Goal: Task Accomplishment & Management: Manage account settings

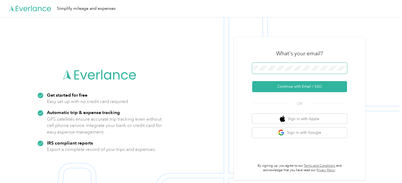
click at [271, 66] on span at bounding box center [299, 68] width 95 height 11
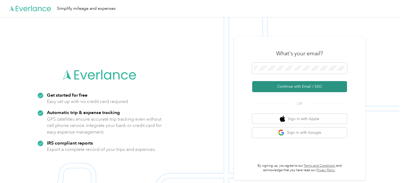
click at [285, 83] on button "Continue with Email / SSO" at bounding box center [299, 86] width 95 height 11
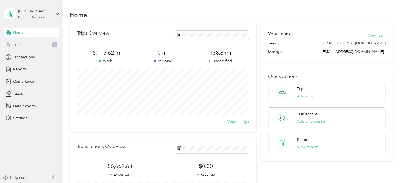
click at [22, 42] on div "Trips 8" at bounding box center [31, 44] width 55 height 9
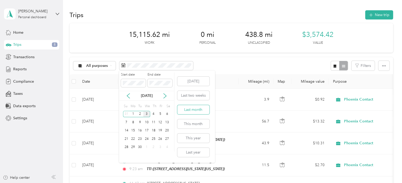
click at [190, 108] on button "Last month" at bounding box center [193, 109] width 32 height 9
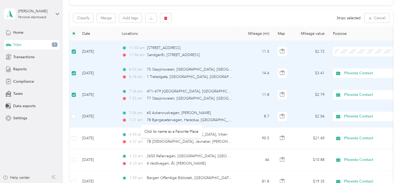
scroll to position [48, 0]
click at [76, 116] on td at bounding box center [74, 116] width 8 height 22
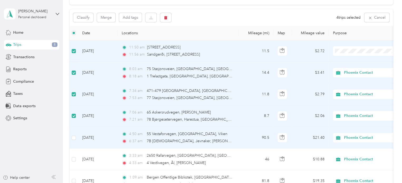
click at [75, 134] on td at bounding box center [74, 138] width 8 height 22
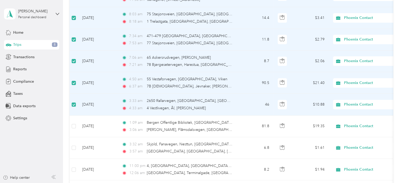
scroll to position [105, 0]
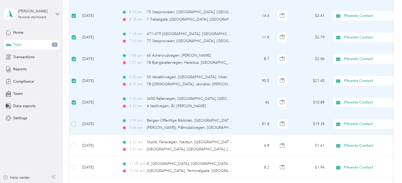
click at [73, 126] on label at bounding box center [74, 124] width 4 height 6
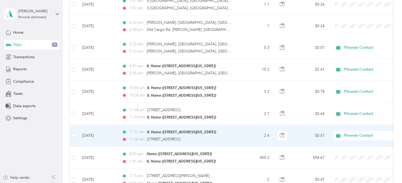
scroll to position [292, 0]
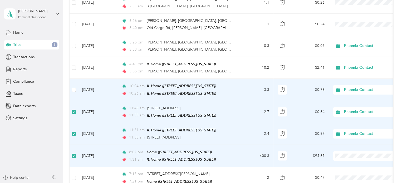
click at [74, 90] on label at bounding box center [74, 90] width 4 height 6
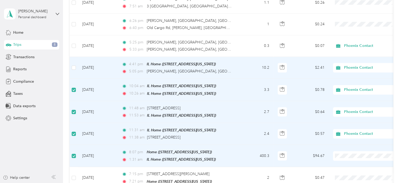
click at [74, 63] on td at bounding box center [74, 68] width 8 height 22
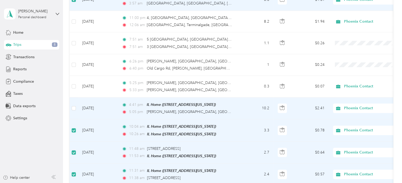
scroll to position [250, 0]
click at [74, 106] on label at bounding box center [74, 109] width 4 height 6
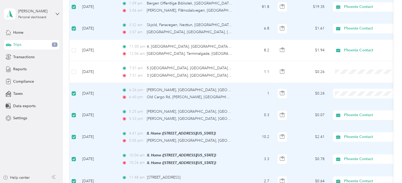
scroll to position [217, 0]
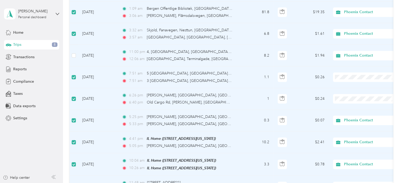
click at [72, 61] on td at bounding box center [74, 56] width 8 height 22
click at [72, 57] on label at bounding box center [74, 56] width 4 height 6
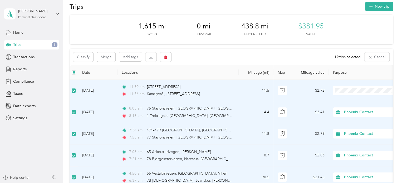
scroll to position [0, 0]
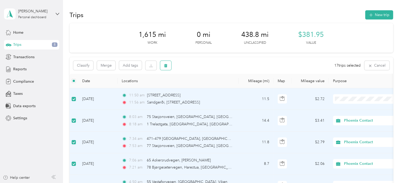
click at [165, 65] on icon "button" at bounding box center [165, 65] width 3 height 3
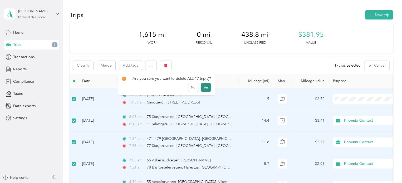
click at [202, 87] on button "Yes" at bounding box center [206, 87] width 10 height 8
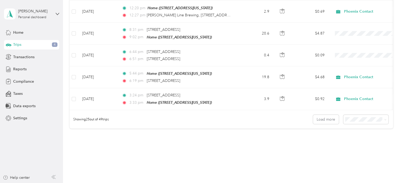
scroll to position [542, 0]
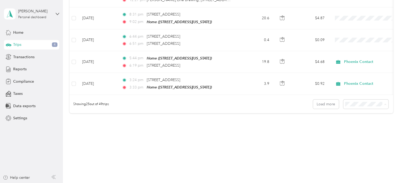
click at [357, 129] on span "100 per load" at bounding box center [357, 129] width 22 height 4
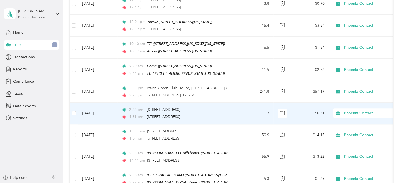
scroll to position [228, 0]
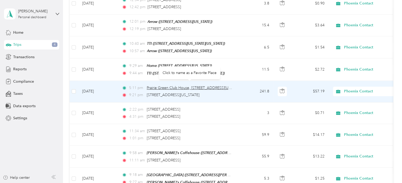
click at [167, 86] on span "Prairie Green Club House, [STREET_ADDRESS][US_STATE]" at bounding box center [195, 88] width 97 height 4
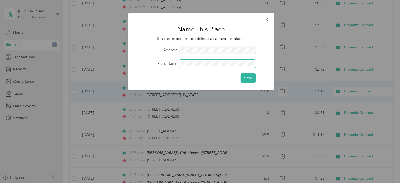
click at [181, 61] on span at bounding box center [217, 64] width 77 height 8
click at [249, 82] on button "Save" at bounding box center [248, 78] width 15 height 9
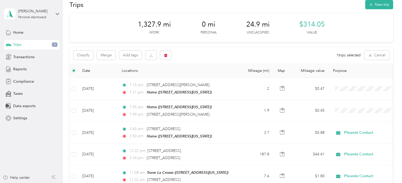
scroll to position [0, 0]
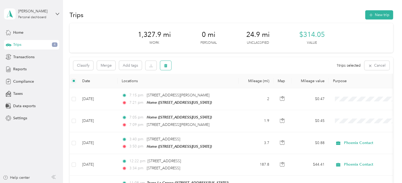
click at [164, 66] on icon "button" at bounding box center [166, 66] width 4 height 4
click at [205, 90] on button "Yes" at bounding box center [205, 87] width 10 height 8
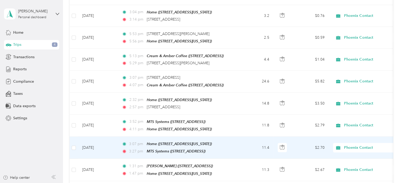
scroll to position [916, 0]
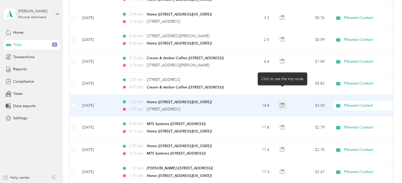
click at [286, 101] on button "button" at bounding box center [282, 105] width 9 height 9
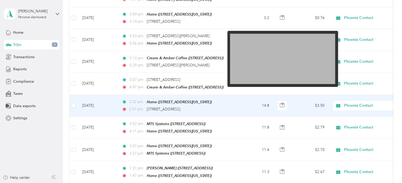
click at [276, 71] on img at bounding box center [282, 59] width 105 height 51
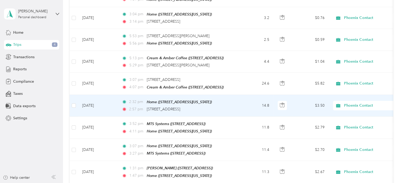
click at [238, 99] on td "2:32 pm Home ([STREET_ADDRESS][US_STATE]) 2:57 pm [STREET_ADDRESS]" at bounding box center [178, 106] width 121 height 22
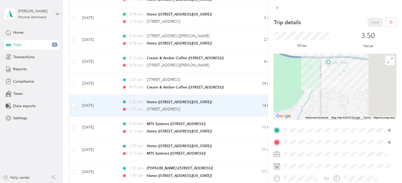
drag, startPoint x: 358, startPoint y: 102, endPoint x: 311, endPoint y: 90, distance: 48.7
click at [311, 90] on div at bounding box center [335, 87] width 123 height 66
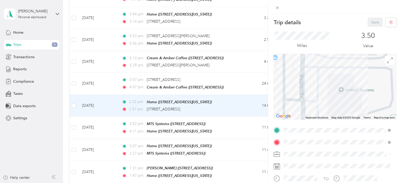
click at [175, 99] on div "Trip details Save This trip cannot be edited because it is either under review,…" at bounding box center [201, 91] width 402 height 183
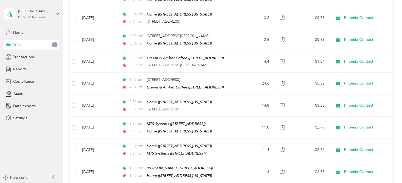
click at [174, 107] on span "[STREET_ADDRESS]" at bounding box center [163, 109] width 33 height 4
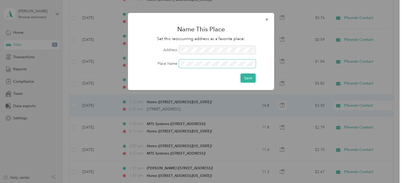
click at [193, 67] on span at bounding box center [217, 64] width 77 height 8
click at [244, 78] on button "Save" at bounding box center [248, 78] width 15 height 9
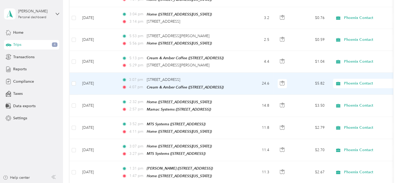
scroll to position [900, 0]
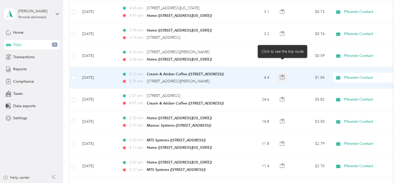
click at [283, 73] on button "button" at bounding box center [282, 77] width 9 height 9
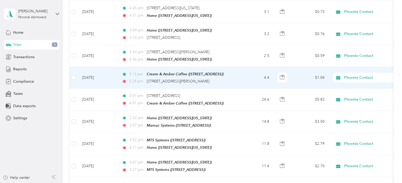
click at [248, 71] on td "4.4" at bounding box center [256, 78] width 35 height 22
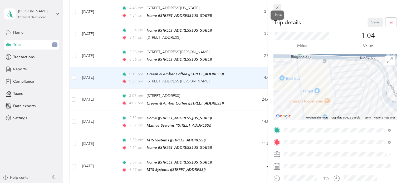
click at [276, 6] on icon at bounding box center [277, 8] width 4 height 4
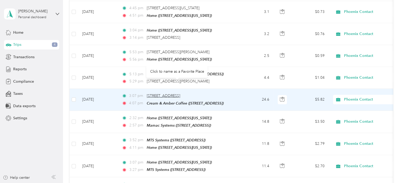
click at [161, 94] on span "[STREET_ADDRESS]" at bounding box center [163, 96] width 33 height 4
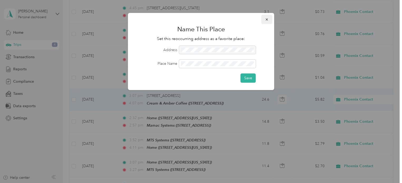
click at [268, 17] on span "button" at bounding box center [267, 19] width 4 height 4
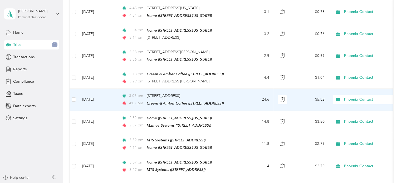
click at [252, 89] on td "24.6" at bounding box center [256, 100] width 35 height 22
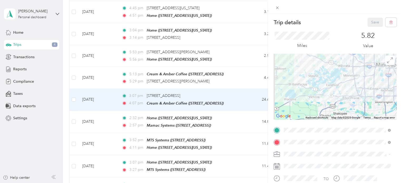
click at [308, 72] on span "[STREET_ADDRESS]" at bounding box center [310, 74] width 33 height 4
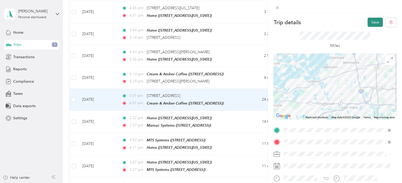
click at [368, 23] on button "Save" at bounding box center [375, 22] width 15 height 9
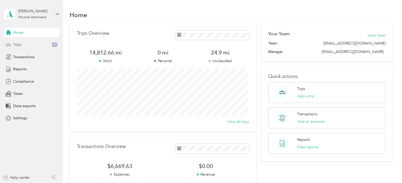
click at [25, 41] on div "Trips 4" at bounding box center [31, 44] width 55 height 9
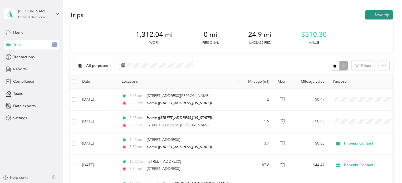
click at [378, 18] on button "New trip" at bounding box center [379, 14] width 28 height 9
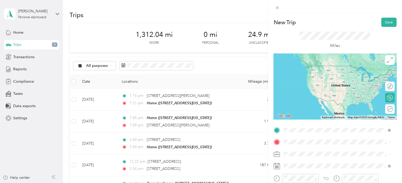
click at [327, 66] on div "Mamac Systems" at bounding box center [310, 67] width 33 height 5
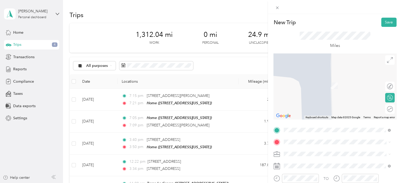
click at [306, 88] on div "NPC Robotics [STREET_ADDRESS]" at bounding box center [310, 83] width 33 height 11
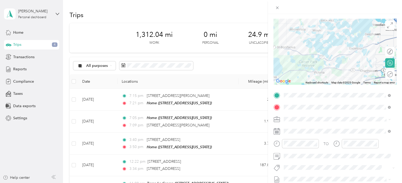
scroll to position [35, 0]
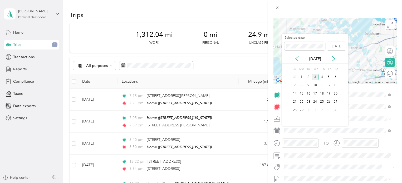
click at [300, 60] on div "[DATE]" at bounding box center [315, 59] width 66 height 6
click at [297, 59] on icon at bounding box center [297, 58] width 5 height 5
click at [312, 81] on div "5" at bounding box center [308, 85] width 7 height 8
click at [310, 84] on div "5" at bounding box center [308, 85] width 7 height 7
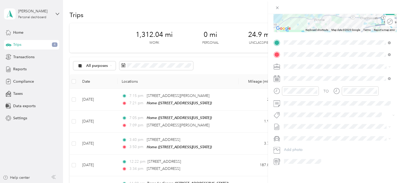
scroll to position [88, 0]
click at [315, 146] on span "Volkswagen Tiguan" at bounding box center [302, 147] width 32 height 4
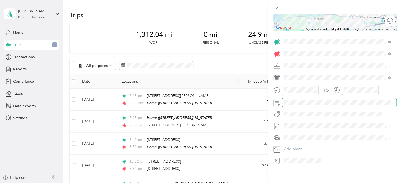
scroll to position [0, 0]
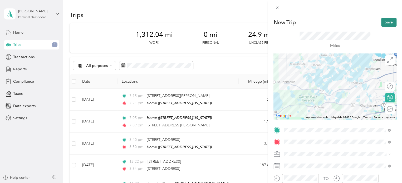
click at [392, 25] on button "Save" at bounding box center [389, 22] width 15 height 9
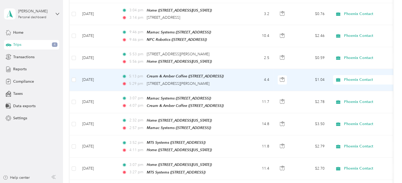
scroll to position [919, 0]
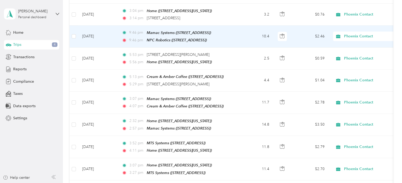
click at [98, 27] on td "[DATE]" at bounding box center [98, 37] width 40 height 22
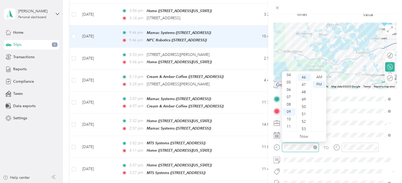
scroll to position [340, 0]
click at [290, 89] on div "03" at bounding box center [289, 88] width 13 height 7
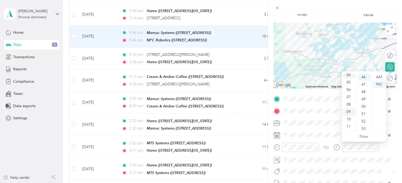
click at [352, 76] on div "04" at bounding box center [349, 74] width 13 height 7
click at [352, 76] on div "04" at bounding box center [349, 77] width 13 height 7
click at [349, 87] on div "03" at bounding box center [349, 83] width 13 height 7
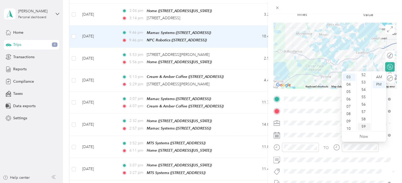
click at [365, 128] on div "59" at bounding box center [364, 126] width 13 height 7
click at [350, 83] on div "04" at bounding box center [349, 84] width 13 height 7
click at [361, 74] on div "00" at bounding box center [364, 77] width 13 height 7
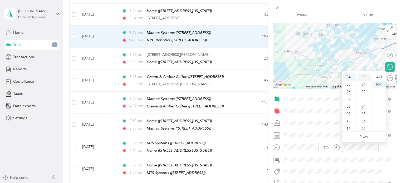
click at [361, 78] on div "00" at bounding box center [364, 77] width 13 height 7
click at [366, 77] on div "00" at bounding box center [364, 77] width 13 height 7
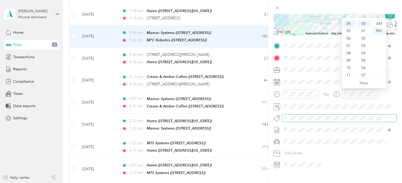
scroll to position [93, 0]
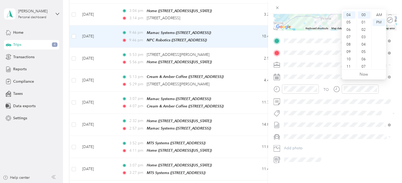
click at [397, 94] on form "Trip details Save This trip cannot be edited because it is either under review,…" at bounding box center [335, 46] width 134 height 236
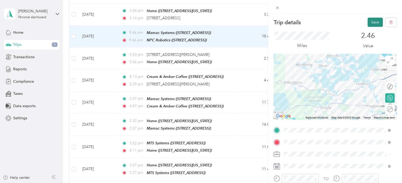
click at [373, 20] on button "Save" at bounding box center [375, 22] width 15 height 9
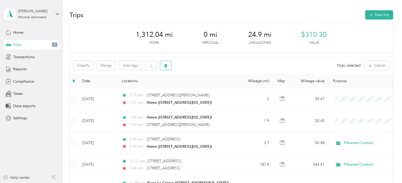
click at [165, 63] on span "button" at bounding box center [166, 65] width 4 height 4
click at [206, 86] on button "Yes" at bounding box center [205, 87] width 10 height 8
click at [374, 15] on button "New trip" at bounding box center [379, 14] width 28 height 9
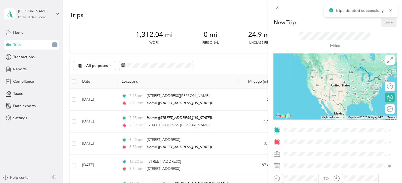
click at [297, 123] on div "New Trip Save This trip cannot be edited because it is either under review, app…" at bounding box center [335, 136] width 123 height 236
click at [300, 66] on strong "NPC Robotics" at bounding box center [306, 67] width 24 height 5
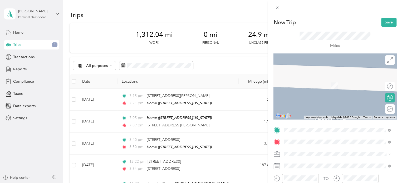
click at [316, 73] on li "From your Favorite places" at bounding box center [337, 69] width 110 height 11
click at [306, 122] on div "Cream & Amber Coffee [STREET_ADDRESS]" at bounding box center [314, 116] width 41 height 11
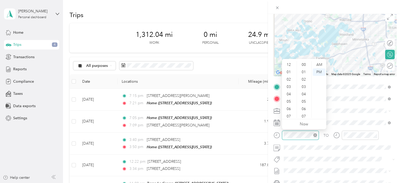
scroll to position [32, 0]
click at [290, 64] on div "04" at bounding box center [289, 62] width 13 height 7
click at [302, 72] on div "15" at bounding box center [304, 75] width 13 height 7
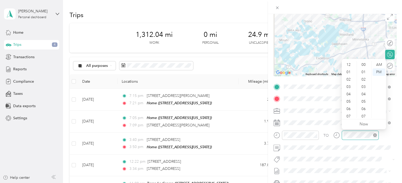
scroll to position [32, 0]
click at [348, 65] on div "04" at bounding box center [349, 62] width 13 height 7
click at [348, 65] on div "04" at bounding box center [349, 64] width 13 height 7
click at [350, 64] on div "04" at bounding box center [349, 64] width 13 height 7
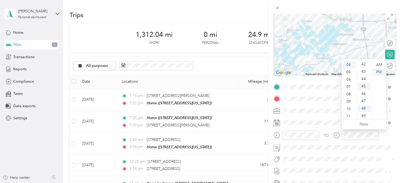
scroll to position [292, 0]
click at [364, 69] on div "40" at bounding box center [364, 67] width 13 height 7
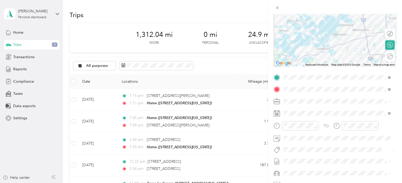
click at [333, 183] on div "New Trip Save This trip cannot be edited because it is either under review, app…" at bounding box center [200, 183] width 400 height 0
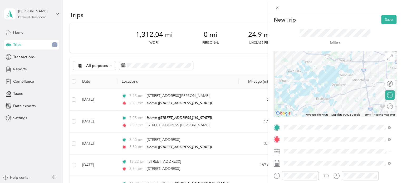
click at [318, 70] on div at bounding box center [335, 84] width 123 height 66
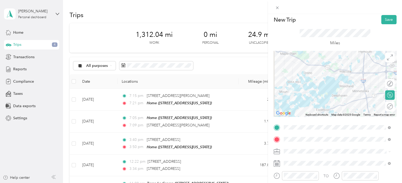
click at [362, 98] on div at bounding box center [335, 84] width 123 height 66
click at [357, 102] on div at bounding box center [335, 84] width 123 height 66
click at [356, 99] on div at bounding box center [335, 84] width 123 height 66
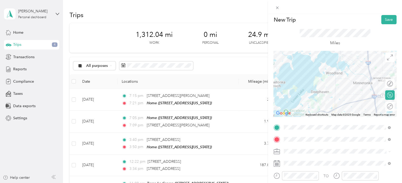
click at [328, 112] on div at bounding box center [335, 84] width 123 height 66
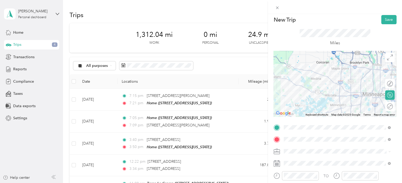
click at [336, 107] on div at bounding box center [335, 84] width 123 height 66
click at [336, 109] on div at bounding box center [335, 84] width 123 height 66
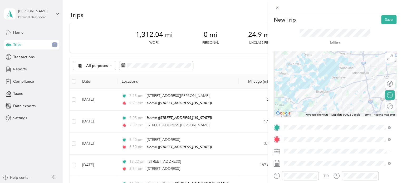
click at [361, 61] on div at bounding box center [335, 84] width 123 height 66
click at [364, 55] on div at bounding box center [335, 84] width 123 height 66
click at [362, 65] on div at bounding box center [335, 84] width 123 height 66
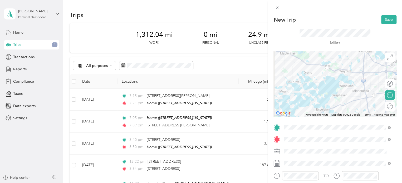
click at [375, 73] on div at bounding box center [335, 84] width 123 height 66
click at [362, 80] on div at bounding box center [335, 84] width 123 height 66
click at [361, 80] on div at bounding box center [335, 84] width 123 height 66
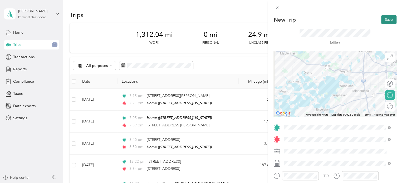
click at [382, 19] on button "Save" at bounding box center [389, 19] width 15 height 9
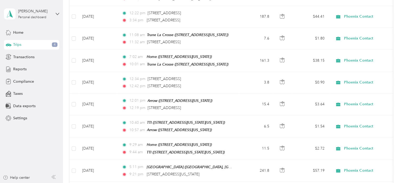
scroll to position [0, 0]
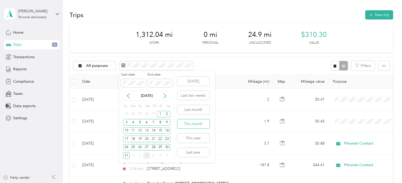
click at [197, 125] on button "This month" at bounding box center [193, 123] width 32 height 9
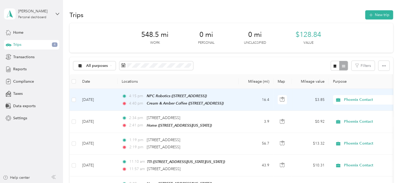
click at [96, 99] on td "[DATE]" at bounding box center [98, 100] width 40 height 22
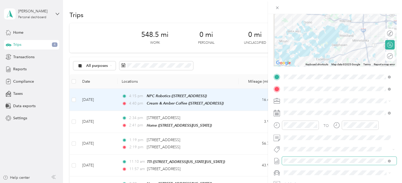
scroll to position [74, 0]
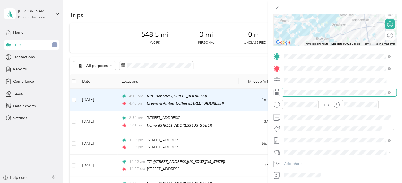
click at [301, 90] on span at bounding box center [339, 92] width 115 height 8
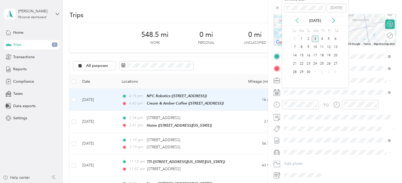
click at [297, 21] on icon at bounding box center [297, 20] width 5 height 5
click at [307, 48] on div "5" at bounding box center [308, 47] width 7 height 7
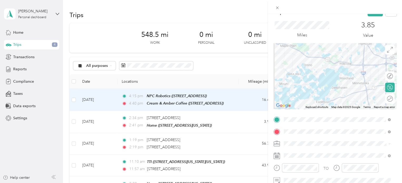
scroll to position [0, 0]
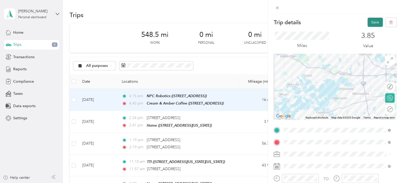
click at [374, 23] on button "Save" at bounding box center [375, 22] width 15 height 9
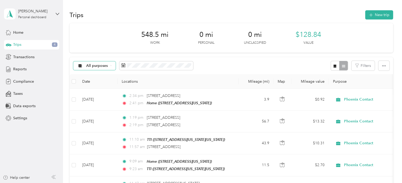
click at [106, 66] on span "All purposes" at bounding box center [97, 66] width 22 height 4
click at [261, 64] on div "All purposes Filters" at bounding box center [232, 65] width 324 height 17
drag, startPoint x: 157, startPoint y: 68, endPoint x: 135, endPoint y: 62, distance: 23.0
click at [135, 62] on span at bounding box center [156, 65] width 74 height 9
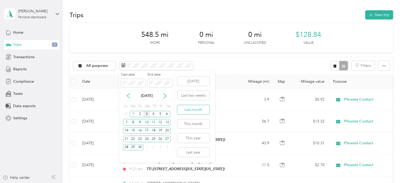
click at [190, 111] on button "Last month" at bounding box center [193, 109] width 32 height 9
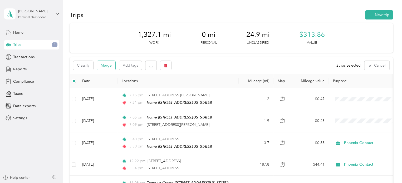
click at [102, 66] on button "Merge" at bounding box center [106, 65] width 18 height 9
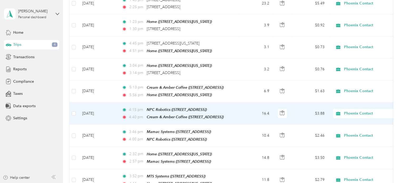
scroll to position [853, 0]
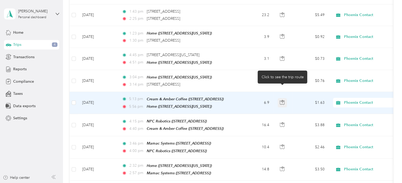
click at [278, 98] on button "button" at bounding box center [282, 102] width 9 height 9
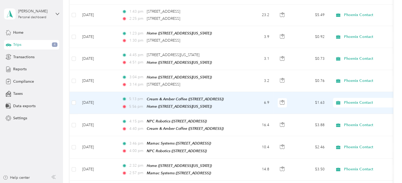
click at [302, 98] on td "$1.63" at bounding box center [310, 103] width 37 height 22
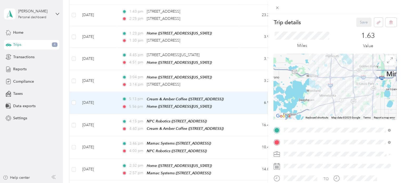
click at [239, 70] on div "Trip details Save This trip cannot be edited because it is either under review,…" at bounding box center [201, 91] width 402 height 183
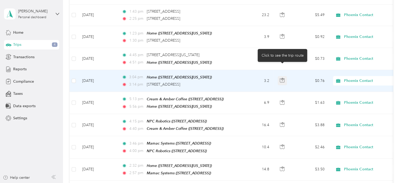
click at [282, 78] on icon "button" at bounding box center [283, 79] width 2 height 3
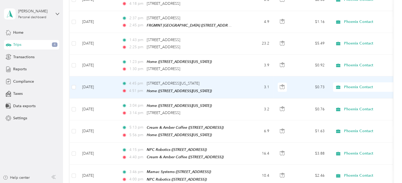
scroll to position [824, 0]
click at [255, 80] on td "3.1" at bounding box center [256, 88] width 35 height 22
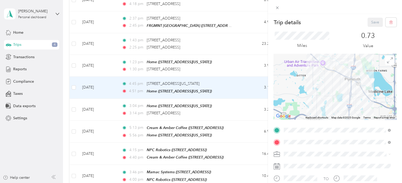
click at [255, 80] on div "Trip details Save This trip cannot be edited because it is either under review,…" at bounding box center [201, 91] width 402 height 183
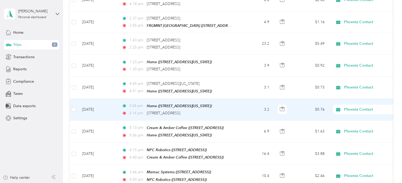
scroll to position [824, 0]
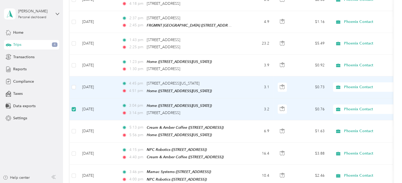
drag, startPoint x: 72, startPoint y: 79, endPoint x: 291, endPoint y: 91, distance: 220.0
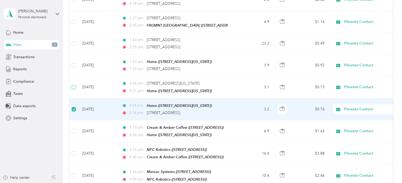
click at [74, 84] on label at bounding box center [74, 87] width 4 height 6
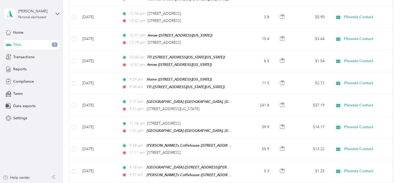
scroll to position [0, 0]
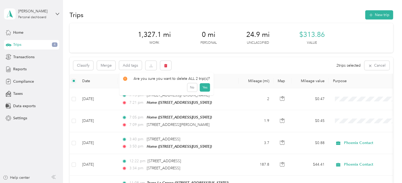
drag, startPoint x: 163, startPoint y: 64, endPoint x: 148, endPoint y: 84, distance: 25.7
click at [148, 84] on div "No Yes" at bounding box center [166, 87] width 87 height 8
click at [168, 66] on button "button" at bounding box center [165, 65] width 11 height 9
click at [202, 89] on button "Yes" at bounding box center [205, 87] width 10 height 8
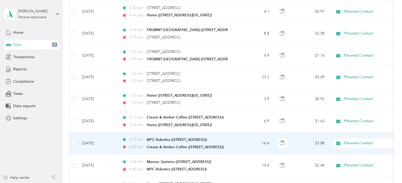
scroll to position [788, 0]
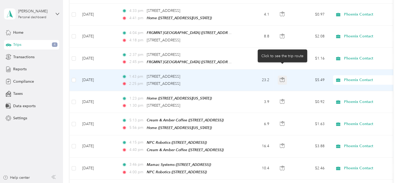
click at [282, 78] on icon "button" at bounding box center [282, 80] width 5 height 5
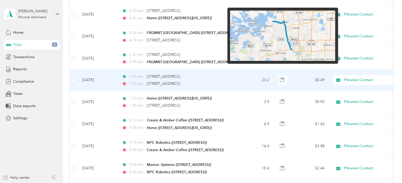
click at [286, 51] on img at bounding box center [282, 36] width 105 height 51
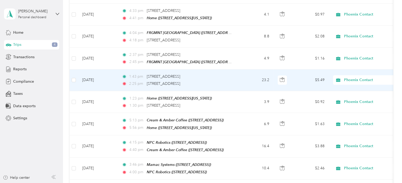
click at [247, 70] on td "23.2" at bounding box center [256, 81] width 35 height 22
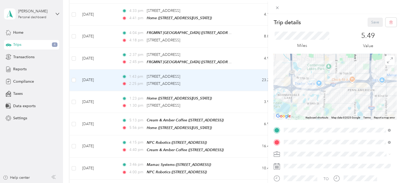
drag, startPoint x: 326, startPoint y: 82, endPoint x: 362, endPoint y: 123, distance: 54.9
click at [362, 123] on div "Trip details Save This trip cannot be edited because it is either under review,…" at bounding box center [335, 136] width 123 height 236
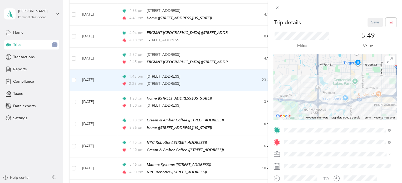
drag, startPoint x: 296, startPoint y: 89, endPoint x: 323, endPoint y: 104, distance: 31.1
click at [323, 104] on div at bounding box center [335, 87] width 123 height 66
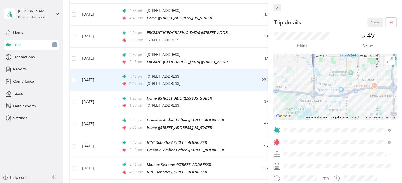
click at [277, 6] on icon at bounding box center [277, 8] width 4 height 4
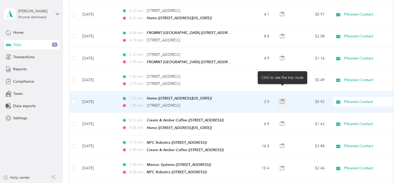
click at [287, 97] on button "button" at bounding box center [282, 101] width 9 height 9
click at [285, 97] on button "button" at bounding box center [282, 101] width 9 height 9
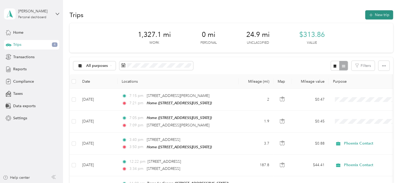
click at [374, 13] on button "New trip" at bounding box center [379, 14] width 28 height 9
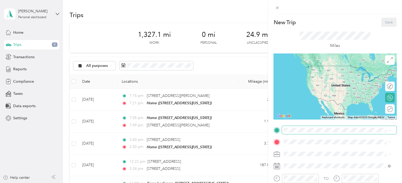
click at [291, 127] on span at bounding box center [339, 130] width 115 height 8
click at [283, 132] on span at bounding box center [339, 130] width 115 height 8
click at [278, 4] on span at bounding box center [277, 7] width 7 height 7
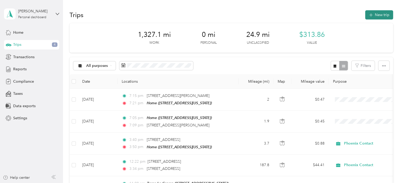
click at [370, 14] on icon "button" at bounding box center [371, 15] width 6 height 6
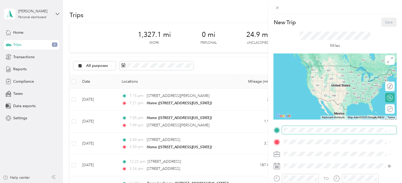
click at [301, 126] on span at bounding box center [339, 130] width 115 height 8
click at [309, 71] on span "[STREET_ADDRESS][US_STATE]" at bounding box center [320, 73] width 53 height 4
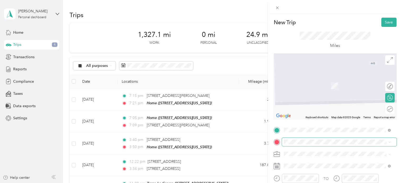
click at [292, 139] on span at bounding box center [339, 142] width 115 height 8
click at [327, 86] on span "[STREET_ADDRESS]" at bounding box center [310, 86] width 33 height 4
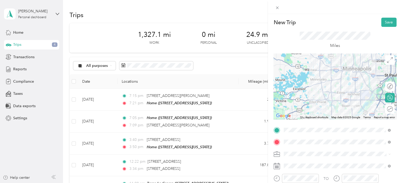
scroll to position [34, 0]
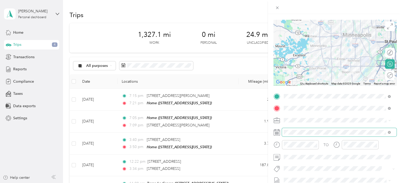
click at [307, 135] on span at bounding box center [339, 132] width 115 height 8
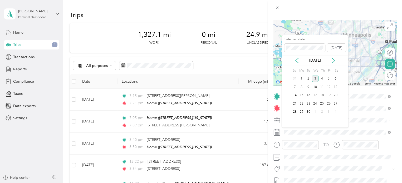
click at [295, 52] on div "Selected date [DATE]" at bounding box center [315, 46] width 66 height 18
click at [296, 59] on icon at bounding box center [297, 60] width 5 height 5
click at [321, 87] on div "7" at bounding box center [322, 87] width 7 height 7
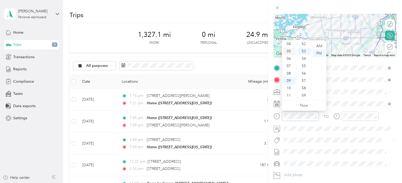
scroll to position [0, 0]
click at [290, 64] on div "02" at bounding box center [289, 60] width 13 height 7
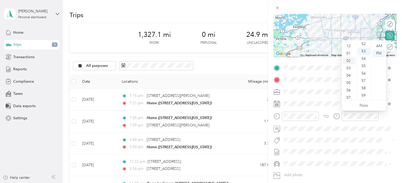
click at [349, 60] on div "02" at bounding box center [349, 60] width 13 height 7
click at [365, 58] on div "54" at bounding box center [364, 58] width 13 height 7
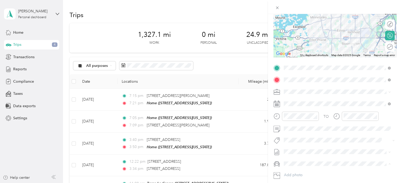
click at [312, 174] on div "Volkswagen Tiguan" at bounding box center [337, 173] width 103 height 6
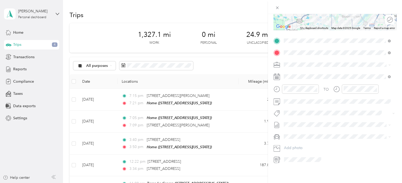
scroll to position [0, 0]
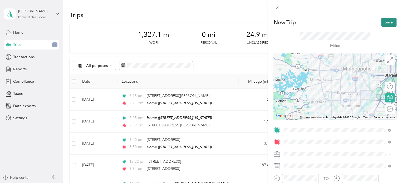
click at [385, 22] on button "Save" at bounding box center [389, 22] width 15 height 9
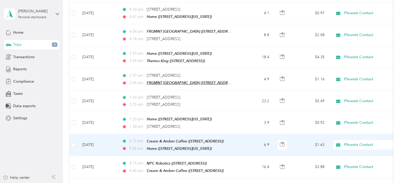
scroll to position [789, 0]
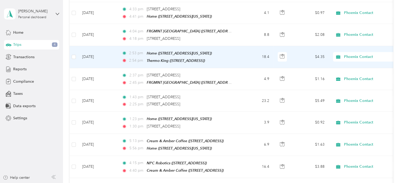
click at [130, 58] on span "2:54 pm" at bounding box center [136, 61] width 15 height 6
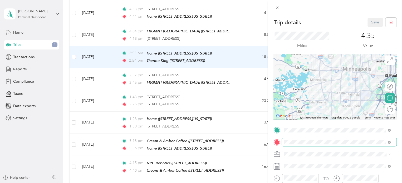
scroll to position [20, 0]
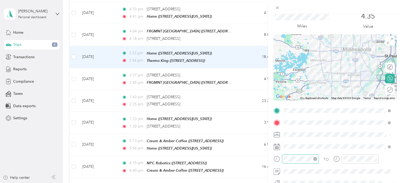
click at [302, 162] on div at bounding box center [300, 159] width 37 height 9
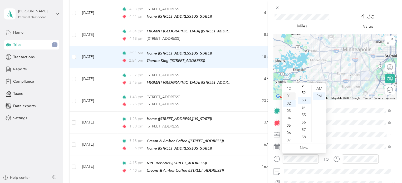
click at [290, 98] on div "01" at bounding box center [289, 96] width 13 height 7
click at [303, 106] on div "02" at bounding box center [304, 103] width 13 height 7
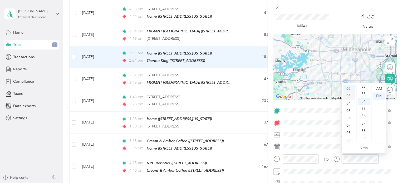
scroll to position [2, 0]
click at [346, 93] on div "01" at bounding box center [349, 93] width 13 height 7
click at [366, 114] on div "39" at bounding box center [364, 113] width 13 height 7
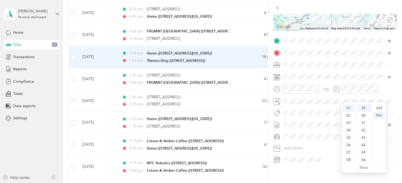
scroll to position [0, 0]
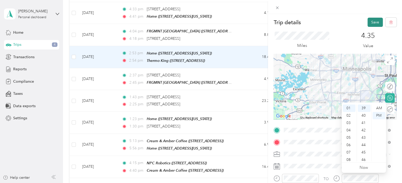
click at [368, 21] on button "Save" at bounding box center [375, 22] width 15 height 9
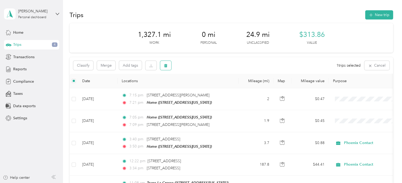
click at [167, 61] on button "button" at bounding box center [165, 65] width 11 height 9
click at [205, 87] on button "Yes" at bounding box center [205, 87] width 10 height 8
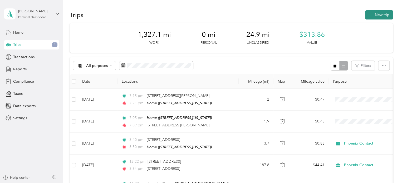
click at [371, 15] on icon "button" at bounding box center [371, 15] width 6 height 6
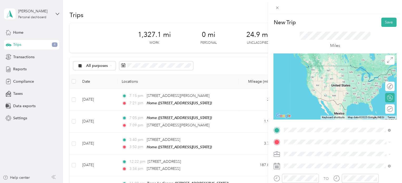
click at [308, 73] on span "[STREET_ADDRESS]" at bounding box center [310, 73] width 33 height 4
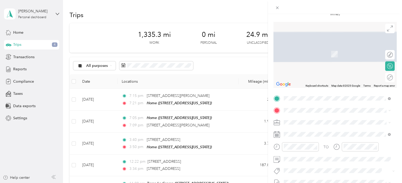
scroll to position [35, 0]
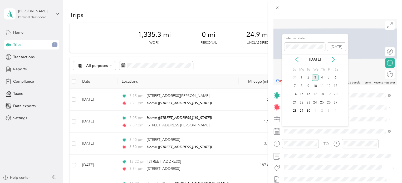
click at [292, 56] on div "[DATE]" at bounding box center [315, 60] width 66 height 10
click at [295, 58] on icon at bounding box center [297, 59] width 5 height 5
click at [325, 88] on div "7" at bounding box center [322, 86] width 7 height 7
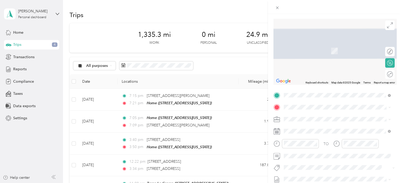
scroll to position [76, 0]
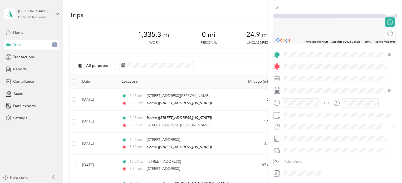
click at [287, 95] on div "TO Add photo" at bounding box center [335, 113] width 123 height 127
click at [287, 98] on div at bounding box center [300, 102] width 37 height 9
click at [289, 131] on div "02" at bounding box center [289, 128] width 13 height 7
click at [350, 135] on div "03" at bounding box center [349, 136] width 13 height 7
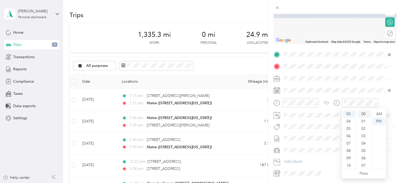
click at [364, 116] on div "00" at bounding box center [364, 113] width 13 height 7
click at [305, 158] on span "Volkswagen Tiguan" at bounding box center [302, 159] width 32 height 4
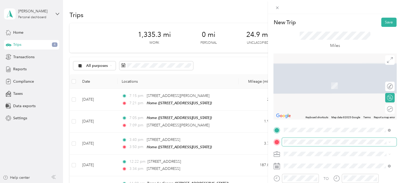
click at [317, 144] on span at bounding box center [339, 142] width 115 height 8
click at [307, 80] on span "[STREET_ADDRESS][US_STATE]" at bounding box center [320, 78] width 53 height 5
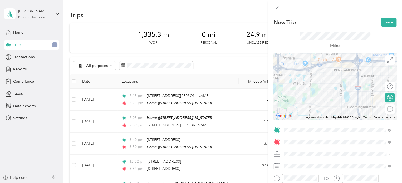
click at [327, 76] on div at bounding box center [335, 87] width 123 height 66
click at [322, 62] on div at bounding box center [335, 87] width 123 height 66
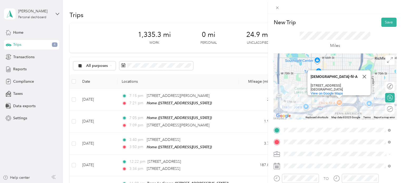
click at [278, 103] on div "[DEMOGRAPHIC_DATA]-fil-A [DEMOGRAPHIC_DATA]-fil-A [STREET_ADDRESS] View on Goog…" at bounding box center [335, 87] width 123 height 66
click at [276, 104] on div "[DEMOGRAPHIC_DATA]-fil-A [DEMOGRAPHIC_DATA]-fil-A [STREET_ADDRESS] View on Goog…" at bounding box center [335, 87] width 123 height 66
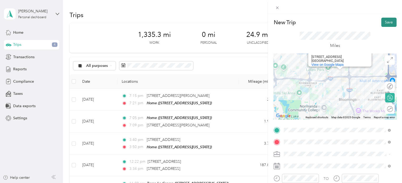
click at [387, 21] on button "Save" at bounding box center [389, 22] width 15 height 9
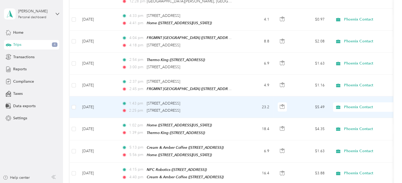
scroll to position [787, 0]
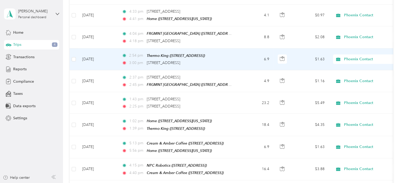
click at [109, 49] on td "[DATE]" at bounding box center [98, 60] width 40 height 22
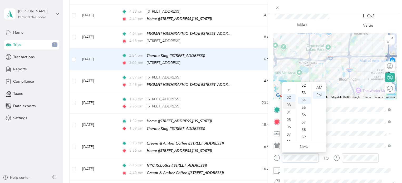
scroll to position [4, 0]
click at [290, 91] on div "01" at bounding box center [289, 90] width 13 height 7
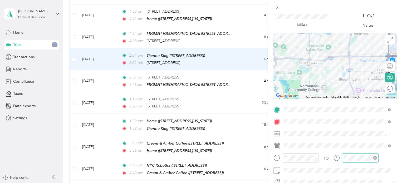
scroll to position [22, 0]
click at [349, 100] on div "02" at bounding box center [349, 100] width 13 height 7
click at [361, 134] on div "20" at bounding box center [364, 134] width 13 height 7
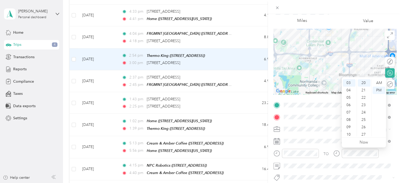
scroll to position [25, 0]
click at [348, 84] on div "02" at bounding box center [349, 83] width 13 height 7
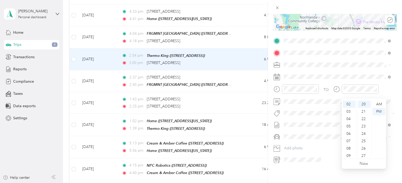
scroll to position [0, 0]
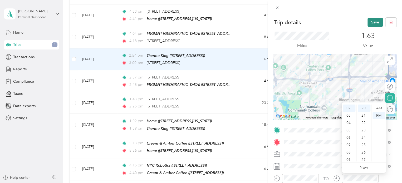
click at [372, 19] on button "Save" at bounding box center [375, 22] width 15 height 9
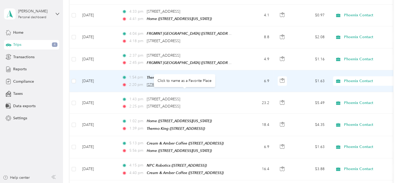
click at [169, 83] on span "[STREET_ADDRESS]" at bounding box center [163, 85] width 33 height 4
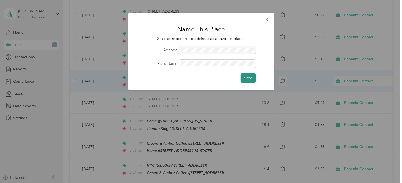
click at [251, 79] on button "Save" at bounding box center [248, 78] width 15 height 9
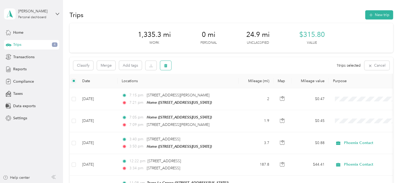
click at [164, 65] on icon "button" at bounding box center [166, 66] width 4 height 4
click at [200, 86] on button "Yes" at bounding box center [205, 87] width 10 height 8
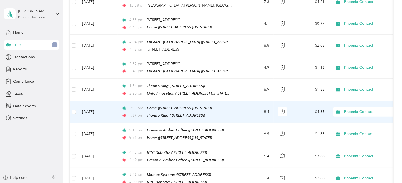
scroll to position [752, 0]
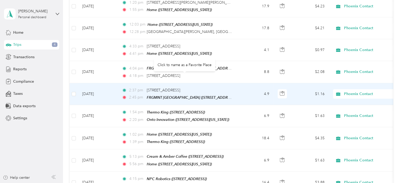
click at [238, 83] on td "2:37 pm [STREET_ADDRESS] 2:45 pm [GEOGRAPHIC_DATA] ([STREET_ADDRESS])" at bounding box center [178, 94] width 121 height 22
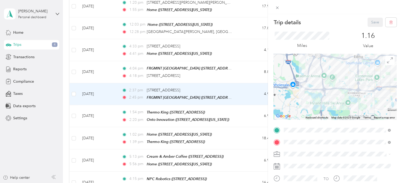
click at [298, 70] on div "Onto Innovation [STREET_ADDRESS][US_STATE]" at bounding box center [320, 71] width 53 height 11
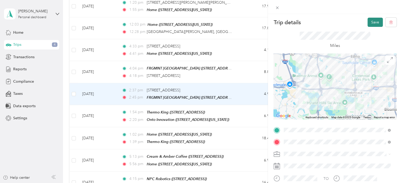
click at [368, 21] on button "Save" at bounding box center [375, 22] width 15 height 9
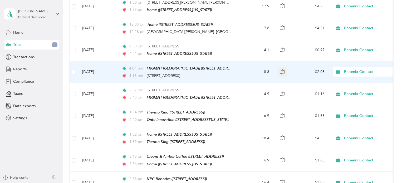
click at [282, 69] on icon "button" at bounding box center [282, 71] width 5 height 5
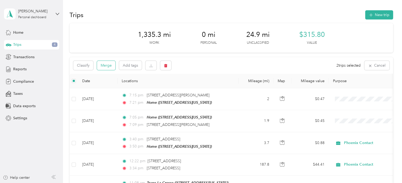
click at [103, 67] on button "Merge" at bounding box center [106, 65] width 18 height 9
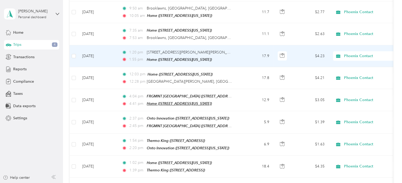
scroll to position [702, 0]
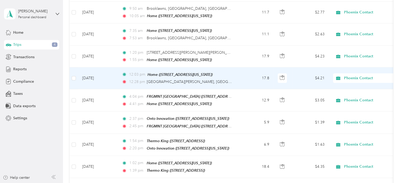
drag, startPoint x: 278, startPoint y: 67, endPoint x: 274, endPoint y: 67, distance: 3.4
click at [274, 67] on td at bounding box center [283, 78] width 18 height 22
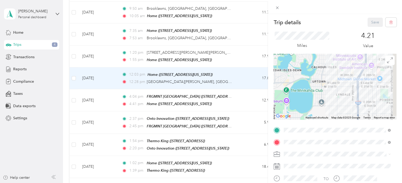
drag, startPoint x: 371, startPoint y: 75, endPoint x: 316, endPoint y: 119, distance: 70.2
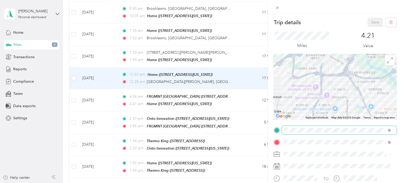
drag, startPoint x: 354, startPoint y: 102, endPoint x: 310, endPoint y: 133, distance: 54.1
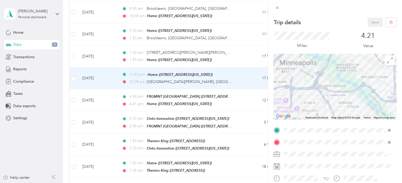
drag, startPoint x: 310, startPoint y: 133, endPoint x: 289, endPoint y: 96, distance: 42.4
click at [289, 96] on div at bounding box center [335, 87] width 123 height 66
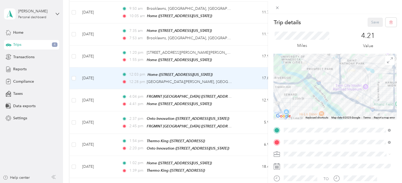
drag, startPoint x: 289, startPoint y: 96, endPoint x: 228, endPoint y: 89, distance: 61.8
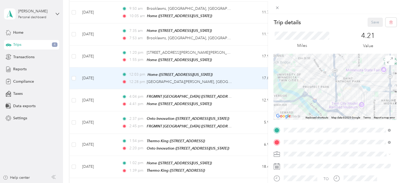
drag, startPoint x: 228, startPoint y: 89, endPoint x: 328, endPoint y: 108, distance: 102.0
click at [328, 108] on div at bounding box center [335, 87] width 123 height 66
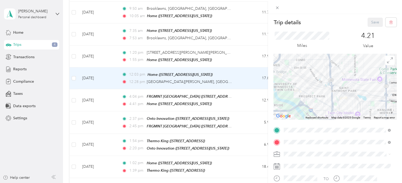
drag, startPoint x: 330, startPoint y: 111, endPoint x: 325, endPoint y: 122, distance: 12.6
drag, startPoint x: 325, startPoint y: 122, endPoint x: 351, endPoint y: 34, distance: 92.0
click at [351, 34] on div "4.21 Value" at bounding box center [368, 41] width 57 height 18
click at [278, 8] on icon at bounding box center [277, 8] width 4 height 4
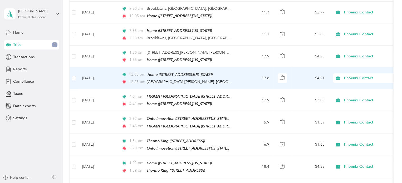
click at [244, 69] on td "17.8" at bounding box center [256, 78] width 35 height 22
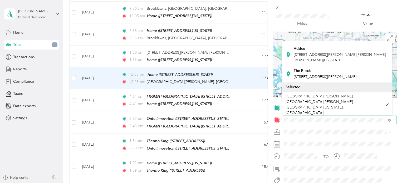
scroll to position [147, 0]
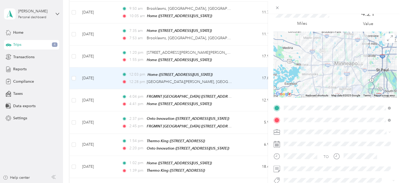
click at [310, 62] on span "[STREET_ADDRESS][PERSON_NAME][PERSON_NAME][PERSON_NAME][US_STATE]" at bounding box center [340, 57] width 92 height 10
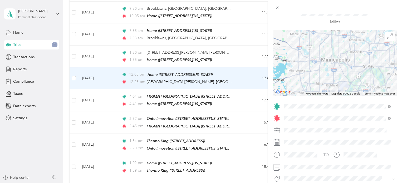
scroll to position [0, 0]
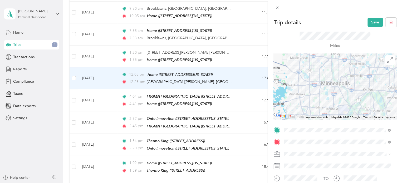
drag, startPoint x: 369, startPoint y: 22, endPoint x: 350, endPoint y: 20, distance: 19.7
click at [350, 20] on div "Trip details Save" at bounding box center [335, 22] width 123 height 9
click at [368, 19] on button "Save" at bounding box center [375, 22] width 15 height 9
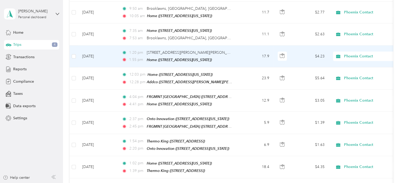
drag, startPoint x: 245, startPoint y: 45, endPoint x: 242, endPoint y: 43, distance: 3.4
click at [242, 46] on td "17.9" at bounding box center [256, 57] width 35 height 22
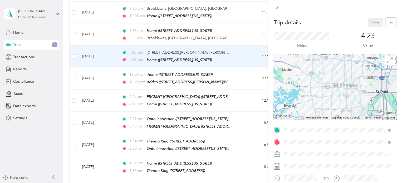
drag, startPoint x: 306, startPoint y: 139, endPoint x: 333, endPoint y: 150, distance: 29.3
drag, startPoint x: 333, startPoint y: 150, endPoint x: 356, endPoint y: 127, distance: 32.1
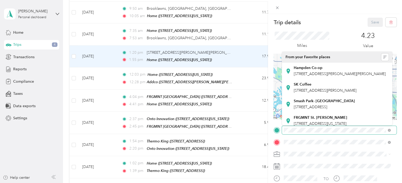
scroll to position [19, 0]
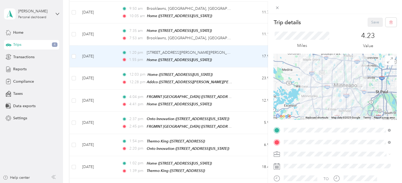
drag, startPoint x: 356, startPoint y: 127, endPoint x: 398, endPoint y: 72, distance: 69.6
click at [398, 72] on div "Trip details Save This trip cannot be edited because it is either under review,…" at bounding box center [335, 105] width 134 height 183
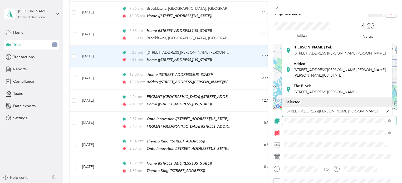
scroll to position [143, 0]
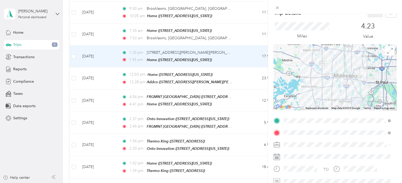
click at [326, 78] on span "[STREET_ADDRESS][PERSON_NAME][PERSON_NAME][PERSON_NAME][US_STATE]" at bounding box center [340, 73] width 92 height 10
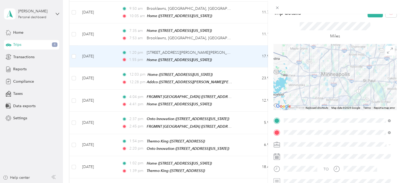
scroll to position [0, 0]
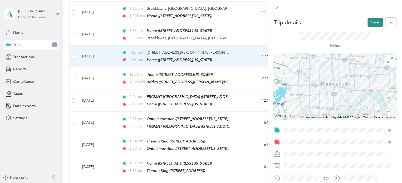
drag, startPoint x: 368, startPoint y: 19, endPoint x: 371, endPoint y: 26, distance: 7.8
click at [371, 26] on button "Save" at bounding box center [375, 22] width 15 height 9
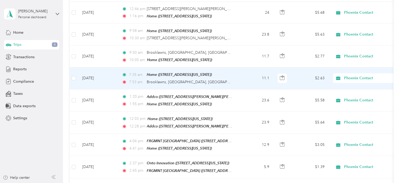
scroll to position [645, 0]
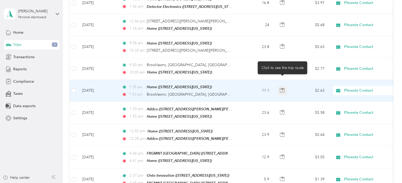
drag, startPoint x: 282, startPoint y: 84, endPoint x: 281, endPoint y: 82, distance: 2.9
click at [281, 88] on icon "button" at bounding box center [282, 90] width 5 height 5
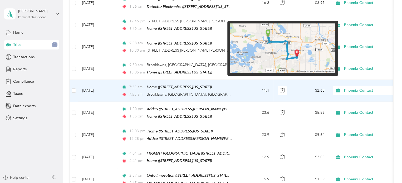
click at [293, 52] on img at bounding box center [282, 48] width 105 height 50
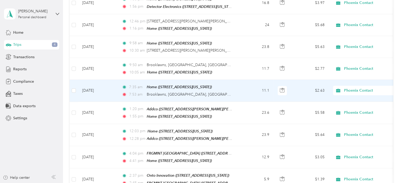
click at [242, 81] on td "11.1" at bounding box center [256, 91] width 35 height 22
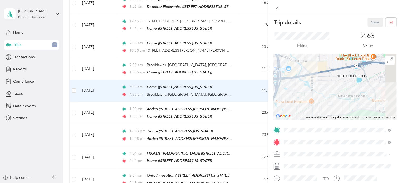
drag, startPoint x: 341, startPoint y: 97, endPoint x: 245, endPoint y: 61, distance: 102.4
click at [246, 61] on div "Trip details Save This trip cannot be edited because it is either under review,…" at bounding box center [201, 91] width 402 height 183
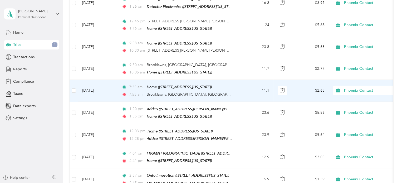
click at [245, 83] on td "11.1" at bounding box center [256, 91] width 35 height 22
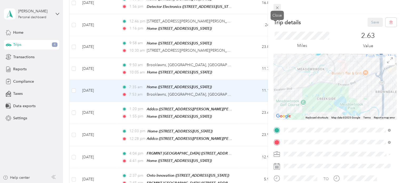
click at [278, 9] on icon at bounding box center [277, 8] width 4 height 4
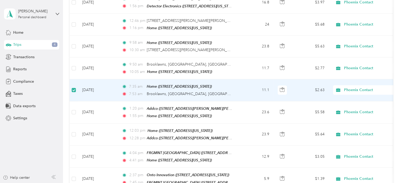
scroll to position [645, 0]
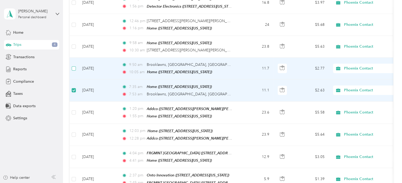
click at [74, 66] on label at bounding box center [74, 69] width 4 height 6
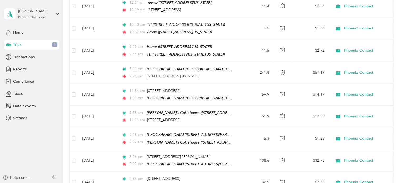
scroll to position [0, 0]
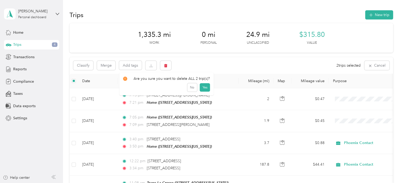
drag, startPoint x: 163, startPoint y: 67, endPoint x: 188, endPoint y: 59, distance: 26.2
drag, startPoint x: 188, startPoint y: 59, endPoint x: 170, endPoint y: 93, distance: 37.9
click at [170, 93] on div "Are you sure you want to delete ALL 2 trip(s)? No Yes" at bounding box center [166, 83] width 95 height 23
click at [169, 65] on button "button" at bounding box center [165, 65] width 11 height 9
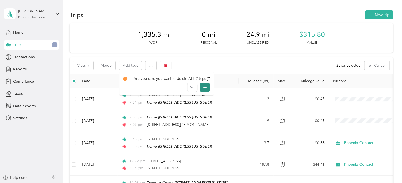
click at [203, 89] on button "Yes" at bounding box center [205, 87] width 10 height 8
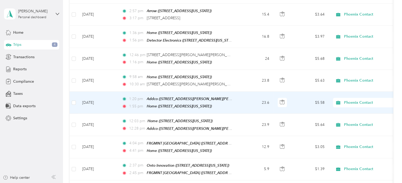
scroll to position [593, 0]
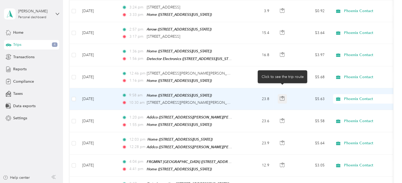
click at [281, 96] on icon "button" at bounding box center [282, 98] width 5 height 5
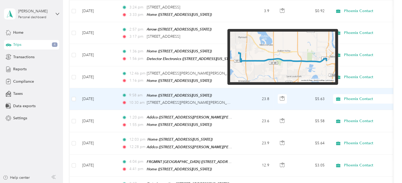
click at [309, 59] on img at bounding box center [282, 57] width 105 height 51
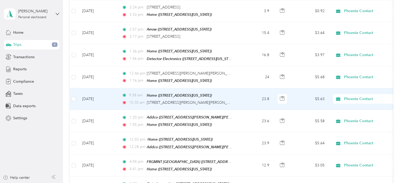
click at [230, 100] on div "10:30 [MEDICAL_DATA][STREET_ADDRESS][PERSON_NAME][PERSON_NAME][PERSON_NAME]" at bounding box center [177, 103] width 111 height 6
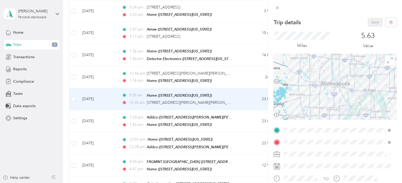
click at [195, 95] on div "Trip details Save This trip cannot be edited because it is either under review,…" at bounding box center [201, 91] width 402 height 183
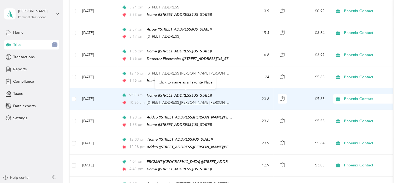
click at [195, 100] on span "[STREET_ADDRESS][PERSON_NAME][PERSON_NAME][PERSON_NAME]" at bounding box center [207, 102] width 121 height 4
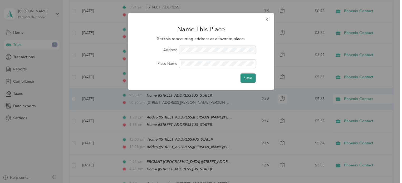
click at [253, 79] on button "Save" at bounding box center [248, 78] width 15 height 9
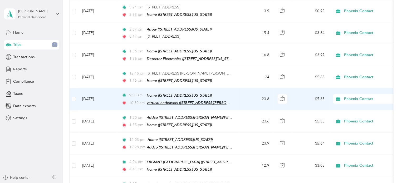
click at [215, 101] on span "vertical endeavors ([STREET_ADDRESS][PERSON_NAME][PERSON_NAME])" at bounding box center [210, 103] width 127 height 4
click at [172, 85] on div "vertical endeavors ([STREET_ADDRESS][PERSON_NAME][PERSON_NAME]) Auto detected a…" at bounding box center [210, 73] width 131 height 31
click at [167, 101] on span "vertical endeavors ([STREET_ADDRESS][PERSON_NAME][PERSON_NAME])" at bounding box center [210, 103] width 127 height 4
click at [166, 79] on button "Edit Place" at bounding box center [163, 80] width 30 height 9
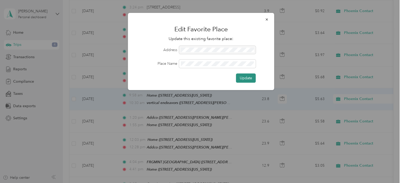
click at [242, 78] on button "Update" at bounding box center [246, 78] width 20 height 9
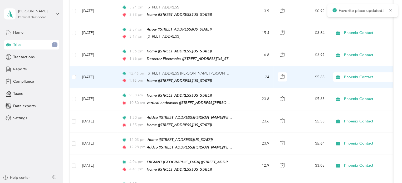
click at [251, 72] on td "24" at bounding box center [256, 77] width 35 height 22
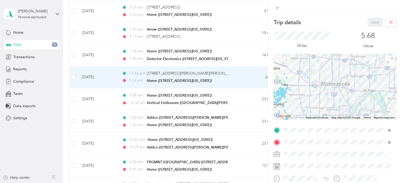
click at [305, 71] on div "Vertical Endeavors (St. [PERSON_NAME]) [STREET_ADDRESS][PERSON_NAME][PERSON_NAM…" at bounding box center [340, 71] width 92 height 11
click at [368, 25] on button "Save" at bounding box center [375, 22] width 15 height 9
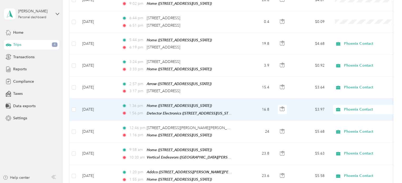
scroll to position [537, 0]
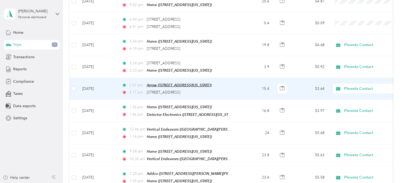
click at [203, 83] on span "Arrow ([STREET_ADDRESS][US_STATE])" at bounding box center [179, 85] width 65 height 4
click at [245, 85] on td "15.4" at bounding box center [256, 89] width 35 height 22
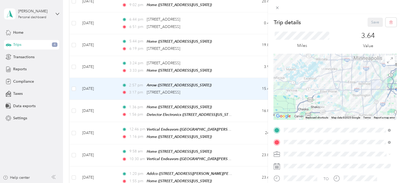
click at [314, 78] on div "Detector Electronics [STREET_ADDRESS][US_STATE]" at bounding box center [337, 71] width 103 height 13
drag, startPoint x: 370, startPoint y: 22, endPoint x: 278, endPoint y: 42, distance: 94.4
click at [278, 42] on div "Miles" at bounding box center [335, 40] width 123 height 27
click at [368, 23] on button "Save" at bounding box center [375, 22] width 15 height 9
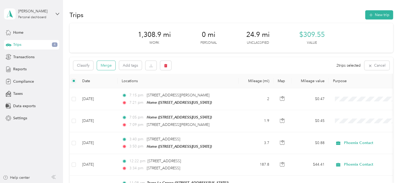
click at [108, 69] on button "Merge" at bounding box center [106, 65] width 18 height 9
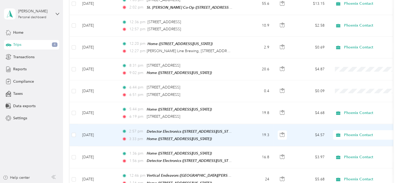
scroll to position [468, 0]
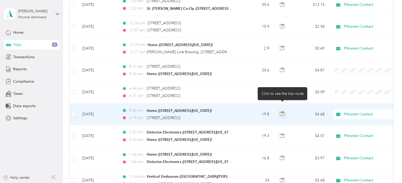
click at [283, 111] on icon "button" at bounding box center [283, 112] width 2 height 3
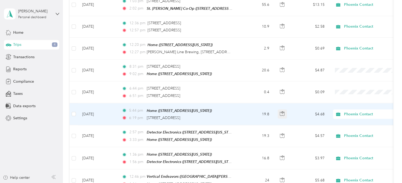
click at [283, 111] on icon "button" at bounding box center [283, 112] width 2 height 3
click at [157, 115] on span "[STREET_ADDRESS]" at bounding box center [163, 117] width 33 height 4
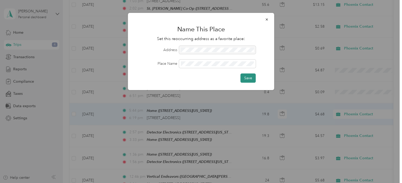
click at [254, 78] on button "Save" at bounding box center [248, 78] width 15 height 9
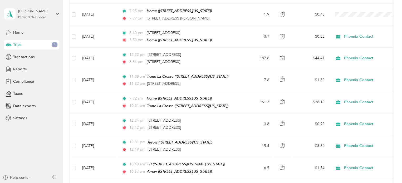
scroll to position [0, 0]
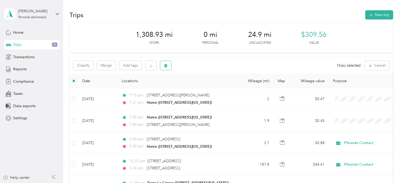
click at [166, 67] on icon "button" at bounding box center [165, 65] width 3 height 3
click at [200, 88] on button "Yes" at bounding box center [205, 87] width 10 height 8
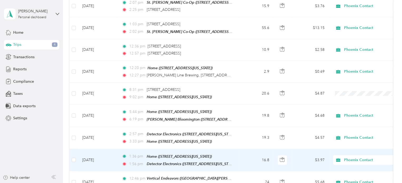
scroll to position [445, 0]
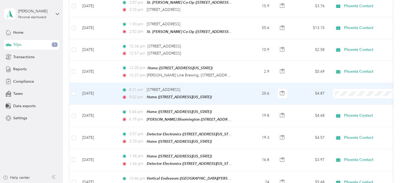
click at [253, 83] on td "20.6" at bounding box center [256, 94] width 35 height 22
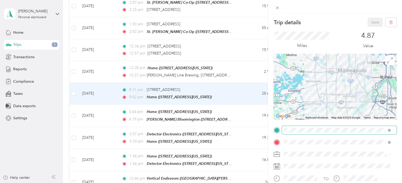
click at [302, 127] on span at bounding box center [339, 130] width 115 height 8
click at [301, 133] on span at bounding box center [339, 130] width 115 height 8
click at [305, 71] on div "[PERSON_NAME] Bloomington [STREET_ADDRESS]" at bounding box center [321, 71] width 55 height 11
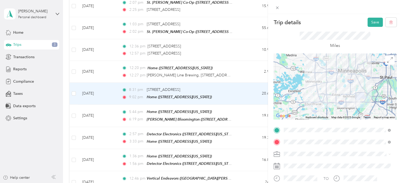
click at [298, 164] on div "Phoenix Contact" at bounding box center [337, 163] width 103 height 6
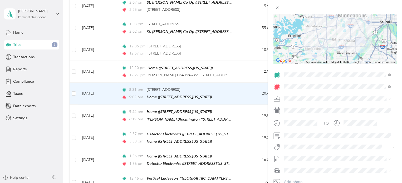
scroll to position [56, 0]
click at [297, 173] on span at bounding box center [339, 170] width 115 height 8
click at [315, 162] on div "Volkswagen Tiguan" at bounding box center [337, 161] width 103 height 6
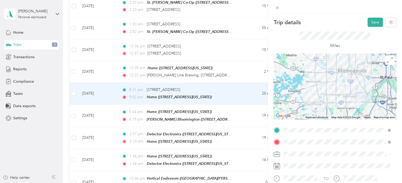
click at [371, 27] on div "Miles" at bounding box center [335, 40] width 123 height 27
click at [369, 24] on button "Save" at bounding box center [375, 22] width 15 height 9
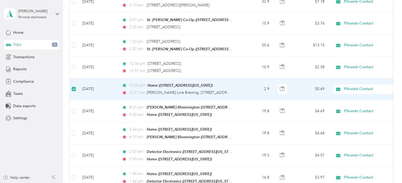
scroll to position [427, 0]
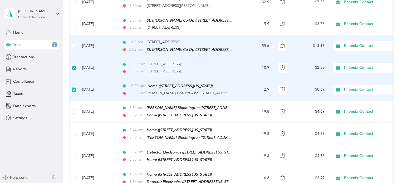
click at [76, 40] on td at bounding box center [74, 46] width 8 height 22
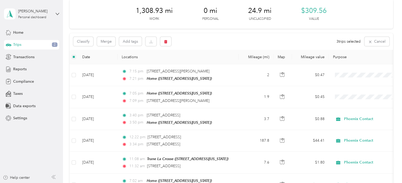
scroll to position [0, 0]
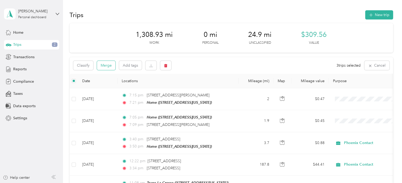
click at [109, 64] on button "Merge" at bounding box center [106, 65] width 18 height 9
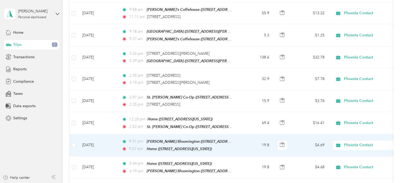
scroll to position [350, 0]
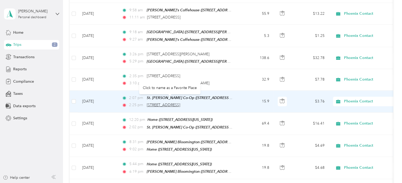
click at [156, 103] on span "[STREET_ADDRESS]" at bounding box center [163, 105] width 33 height 4
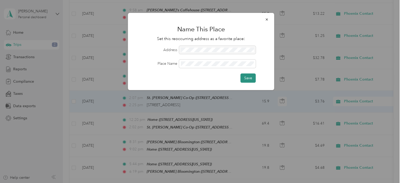
click at [251, 78] on button "Save" at bounding box center [248, 78] width 15 height 9
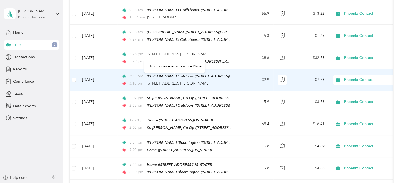
click at [198, 81] on span "[STREET_ADDRESS][PERSON_NAME]" at bounding box center [178, 83] width 63 height 4
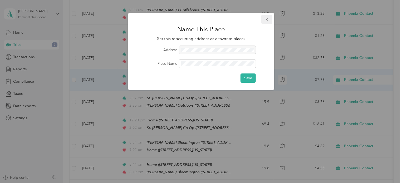
click at [266, 19] on icon "button" at bounding box center [267, 20] width 4 height 4
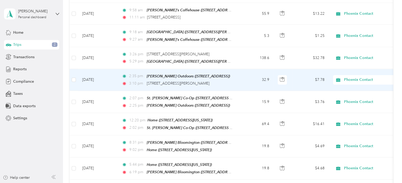
click at [288, 75] on div at bounding box center [283, 79] width 10 height 9
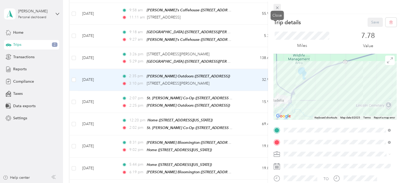
click at [277, 7] on icon at bounding box center [277, 8] width 4 height 4
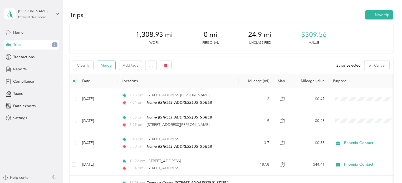
click at [110, 64] on button "Merge" at bounding box center [106, 65] width 18 height 9
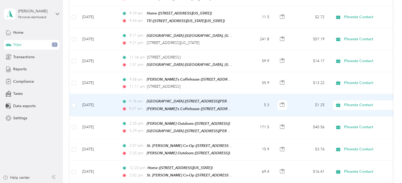
scroll to position [271, 0]
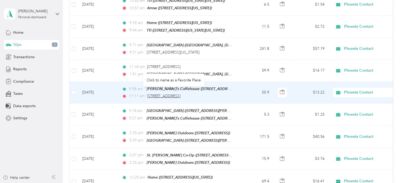
click at [181, 94] on span "[STREET_ADDRESS]" at bounding box center [163, 96] width 33 height 4
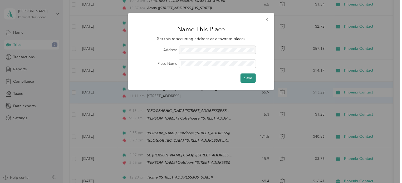
click at [248, 78] on button "Save" at bounding box center [248, 78] width 15 height 9
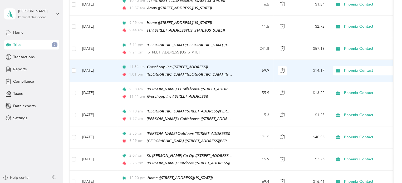
scroll to position [255, 0]
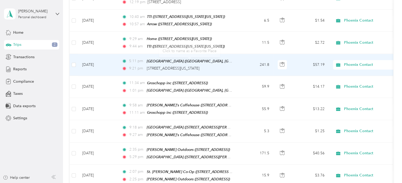
click at [236, 67] on td "5:11 pm [GEOGRAPHIC_DATA] ([GEOGRAPHIC_DATA], [US_STATE]) 9:21 pm [STREET_ADDRE…" at bounding box center [178, 65] width 121 height 22
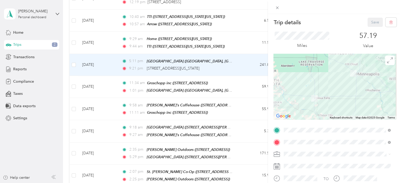
click at [307, 88] on span "[STREET_ADDRESS][US_STATE]" at bounding box center [320, 86] width 53 height 4
click at [280, 7] on span at bounding box center [277, 7] width 7 height 7
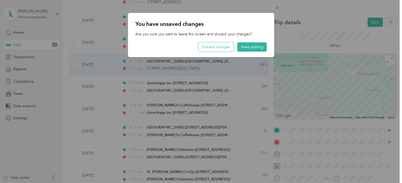
click at [227, 46] on button "Discard changes" at bounding box center [216, 46] width 35 height 9
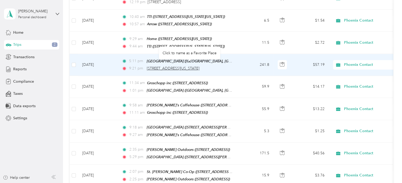
click at [200, 66] on span "[STREET_ADDRESS][US_STATE]" at bounding box center [173, 68] width 53 height 4
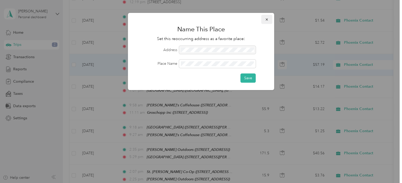
click at [267, 22] on button "button" at bounding box center [267, 19] width 11 height 9
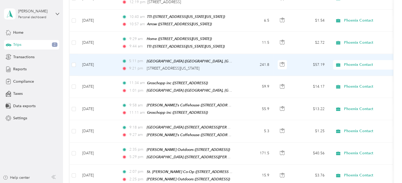
click at [240, 65] on td "241.8" at bounding box center [256, 65] width 35 height 22
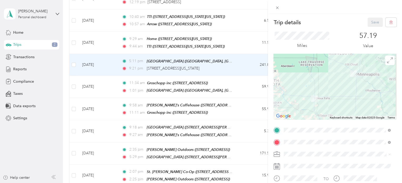
click at [304, 91] on li "Home [STREET_ADDRESS][US_STATE]" at bounding box center [337, 83] width 110 height 17
click at [351, 94] on div at bounding box center [335, 87] width 123 height 66
click at [344, 96] on div at bounding box center [335, 87] width 123 height 66
click at [328, 81] on div at bounding box center [335, 87] width 123 height 66
click at [332, 81] on div at bounding box center [335, 87] width 123 height 66
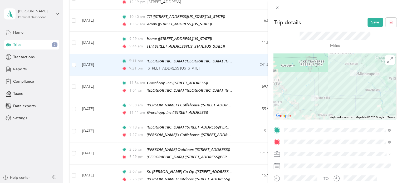
click at [337, 91] on div at bounding box center [335, 87] width 123 height 66
click at [371, 23] on button "Save" at bounding box center [375, 22] width 15 height 9
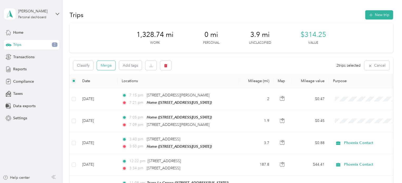
click at [103, 65] on button "Merge" at bounding box center [106, 65] width 18 height 9
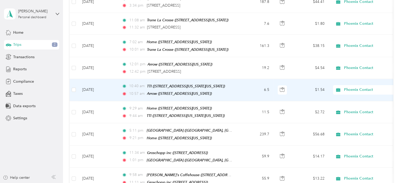
scroll to position [159, 0]
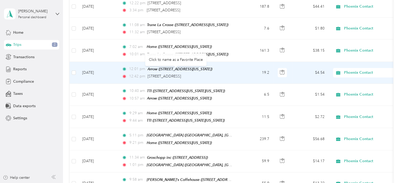
click at [237, 73] on td "12:01 pm Arrow ([STREET_ADDRESS][US_STATE]) 12:42 pm [STREET_ADDRESS]" at bounding box center [178, 73] width 121 height 22
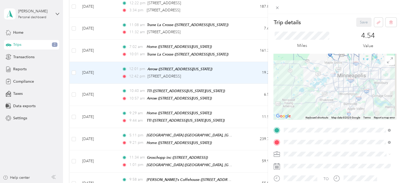
click at [304, 88] on span "[STREET_ADDRESS][US_STATE]" at bounding box center [320, 86] width 53 height 4
click at [356, 21] on button "Save" at bounding box center [363, 22] width 15 height 9
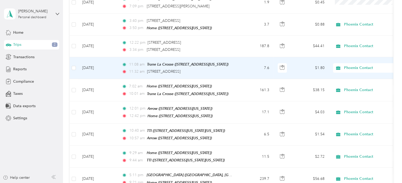
scroll to position [119, 0]
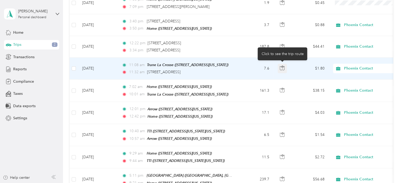
click at [284, 66] on icon "button" at bounding box center [282, 68] width 4 height 4
click at [214, 67] on div "11:08 am [GEOGRAPHIC_DATA] ([STREET_ADDRESS][US_STATE]) 11:32 am [STREET_ADDRES…" at bounding box center [177, 68] width 111 height 13
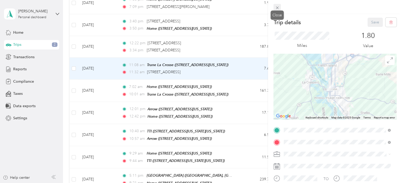
click at [279, 6] on icon at bounding box center [277, 8] width 4 height 4
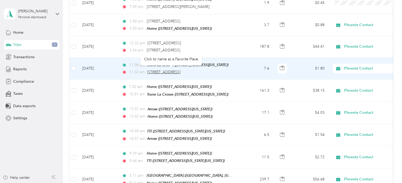
click at [172, 70] on span "[STREET_ADDRESS]" at bounding box center [163, 72] width 33 height 4
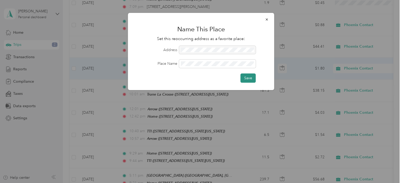
click at [252, 76] on button "Save" at bounding box center [248, 78] width 15 height 9
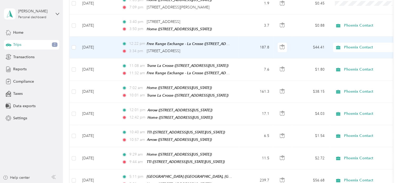
scroll to position [119, 0]
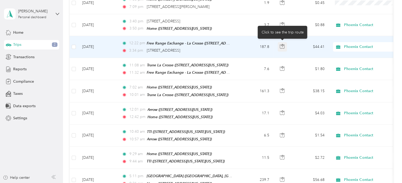
click at [283, 44] on icon "button" at bounding box center [282, 46] width 5 height 5
click at [250, 41] on td "187.8" at bounding box center [256, 47] width 35 height 22
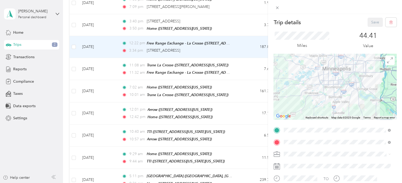
drag, startPoint x: 305, startPoint y: 67, endPoint x: 327, endPoint y: 102, distance: 41.5
click at [327, 102] on div at bounding box center [335, 87] width 123 height 66
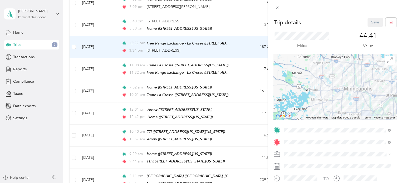
drag, startPoint x: 322, startPoint y: 84, endPoint x: 328, endPoint y: 115, distance: 31.9
click at [328, 115] on div at bounding box center [335, 87] width 123 height 66
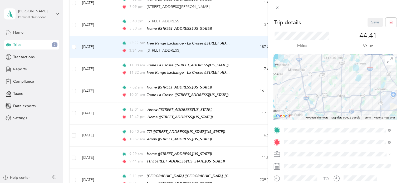
drag, startPoint x: 324, startPoint y: 102, endPoint x: 297, endPoint y: 57, distance: 52.1
click at [297, 57] on div at bounding box center [335, 87] width 123 height 66
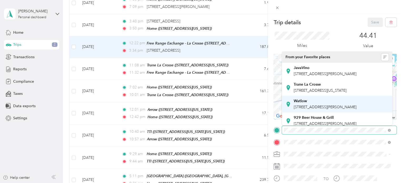
drag, startPoint x: 307, startPoint y: 73, endPoint x: 316, endPoint y: 116, distance: 43.5
click at [316, 183] on div "Trip details Save This trip cannot be edited because it is either under review,…" at bounding box center [200, 183] width 400 height 0
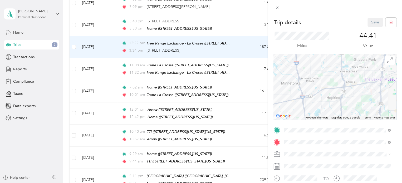
drag, startPoint x: 321, startPoint y: 84, endPoint x: 329, endPoint y: 83, distance: 8.2
click at [329, 83] on div at bounding box center [335, 87] width 123 height 66
click at [275, 7] on span at bounding box center [277, 7] width 7 height 7
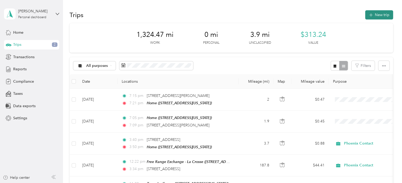
click at [374, 12] on button "New trip" at bounding box center [379, 14] width 28 height 9
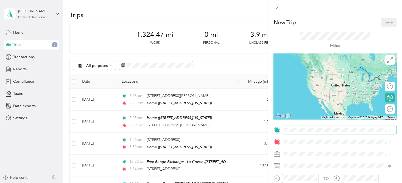
click at [314, 126] on span at bounding box center [339, 130] width 115 height 8
click at [309, 75] on div "Free Range Exchange - La Crosse [STREET_ADDRESS]" at bounding box center [322, 70] width 57 height 11
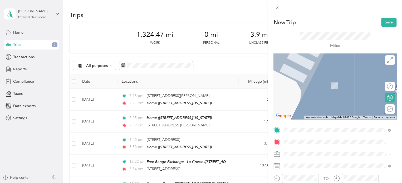
click at [312, 85] on span "[STREET_ADDRESS][US_STATE]" at bounding box center [320, 86] width 53 height 4
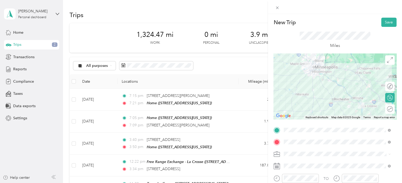
scroll to position [35, 0]
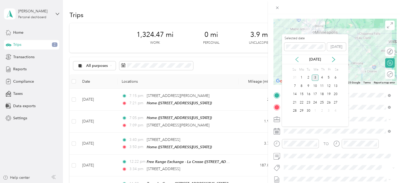
click at [298, 59] on icon at bounding box center [297, 59] width 5 height 5
click at [308, 104] on div "19" at bounding box center [308, 102] width 7 height 7
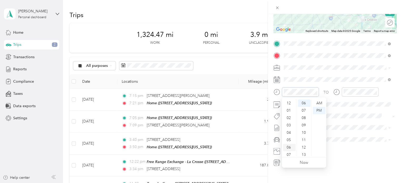
scroll to position [0, 0]
click at [290, 112] on div "01" at bounding box center [289, 110] width 13 height 7
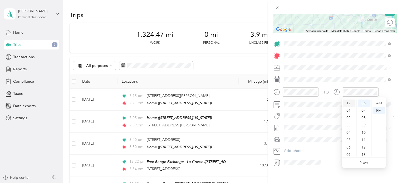
click at [349, 105] on div "12" at bounding box center [349, 103] width 13 height 7
click at [363, 117] on div "22" at bounding box center [364, 120] width 13 height 7
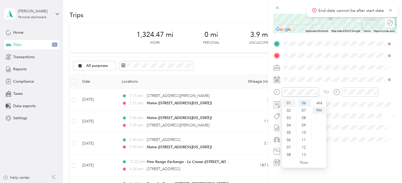
scroll to position [0, 0]
click at [292, 104] on div "12" at bounding box center [289, 103] width 13 height 7
click at [305, 127] on div "22" at bounding box center [304, 127] width 13 height 7
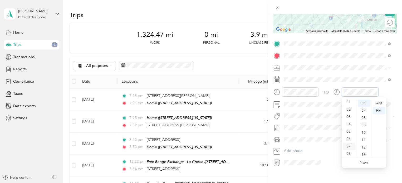
scroll to position [8, 0]
click at [348, 118] on div "03" at bounding box center [349, 116] width 13 height 7
click at [325, 131] on span at bounding box center [339, 127] width 115 height 8
click at [315, 151] on div "Volkswagen Tiguan" at bounding box center [337, 149] width 103 height 6
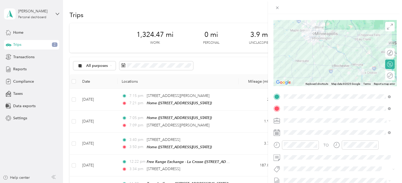
scroll to position [29, 0]
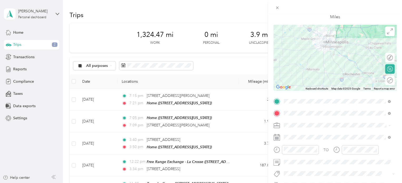
drag, startPoint x: 345, startPoint y: 44, endPoint x: 344, endPoint y: 61, distance: 17.2
click at [344, 61] on div at bounding box center [335, 58] width 123 height 66
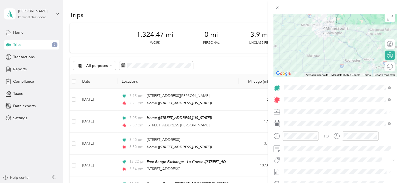
scroll to position [0, 0]
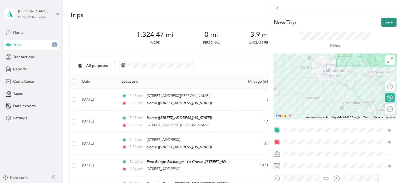
click at [383, 25] on button "Save" at bounding box center [389, 22] width 15 height 9
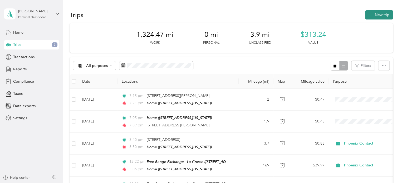
click at [379, 17] on button "New trip" at bounding box center [379, 14] width 28 height 9
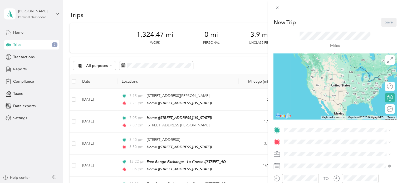
click at [311, 75] on span "[STREET_ADDRESS][US_STATE]" at bounding box center [320, 72] width 53 height 4
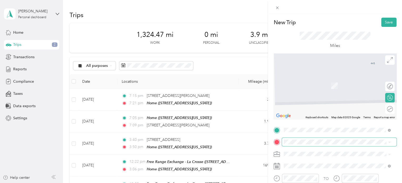
click at [293, 139] on span at bounding box center [339, 142] width 115 height 8
click at [312, 127] on span "[GEOGRAPHIC_DATA], [US_STATE], [GEOGRAPHIC_DATA]" at bounding box center [324, 122] width 60 height 10
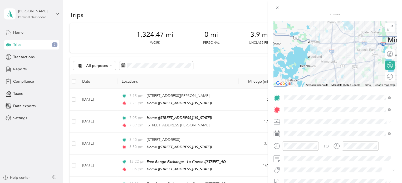
scroll to position [33, 0]
click at [295, 131] on span at bounding box center [339, 133] width 115 height 8
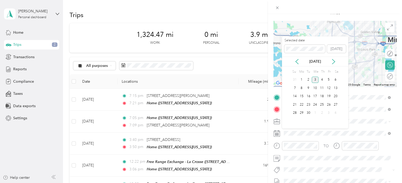
click at [295, 57] on div "[DATE]" at bounding box center [315, 62] width 66 height 10
click at [296, 60] on icon at bounding box center [297, 61] width 5 height 5
click at [308, 104] on div "19" at bounding box center [308, 105] width 7 height 7
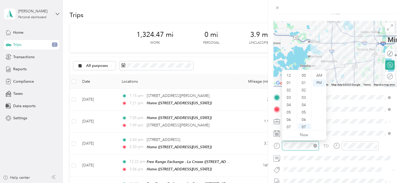
scroll to position [32, 0]
click at [289, 80] on div "03" at bounding box center [289, 77] width 13 height 7
click at [304, 126] on div "15" at bounding box center [304, 128] width 13 height 7
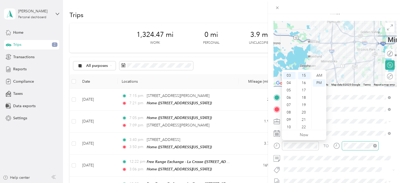
click at [346, 149] on div at bounding box center [360, 145] width 37 height 9
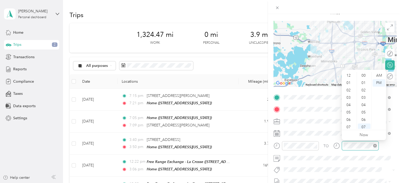
scroll to position [32, 0]
click at [350, 87] on div "03" at bounding box center [349, 84] width 13 height 7
click at [364, 118] on div "35" at bounding box center [364, 120] width 13 height 7
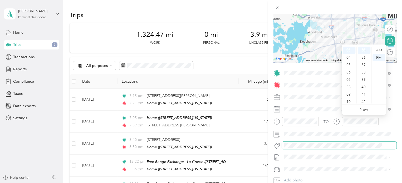
scroll to position [59, 0]
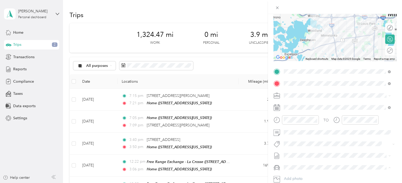
click at [307, 177] on span "Volkswagen Tiguan" at bounding box center [302, 177] width 32 height 4
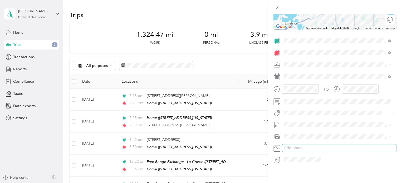
scroll to position [0, 0]
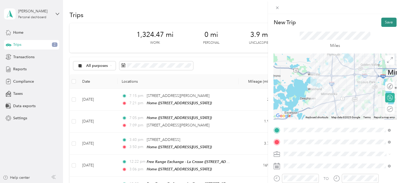
click at [382, 23] on button "Save" at bounding box center [389, 22] width 15 height 9
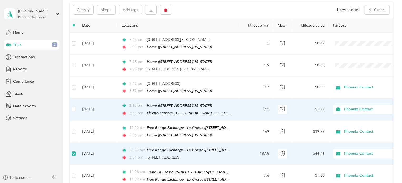
scroll to position [44, 0]
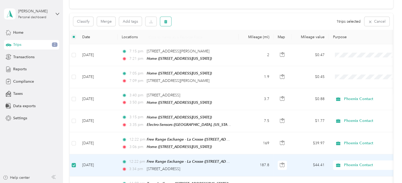
click at [169, 24] on button "button" at bounding box center [165, 21] width 11 height 9
click at [205, 43] on button "Yes" at bounding box center [205, 43] width 10 height 8
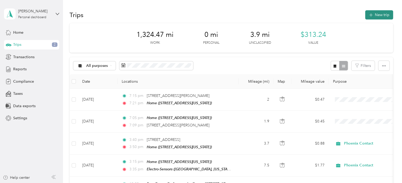
click at [378, 12] on button "New trip" at bounding box center [379, 14] width 28 height 9
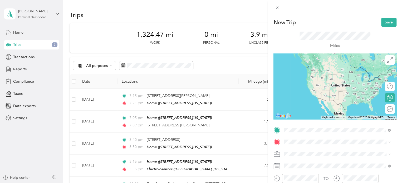
click at [307, 114] on div "Electro-Sensors [GEOGRAPHIC_DATA][US_STATE], [GEOGRAPHIC_DATA]" at bounding box center [341, 107] width 95 height 17
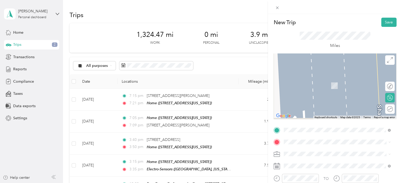
click at [312, 84] on span "[STREET_ADDRESS][US_STATE]" at bounding box center [320, 86] width 53 height 4
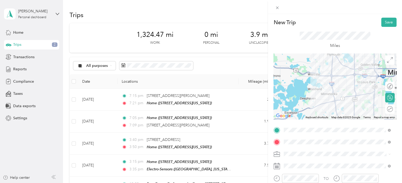
click at [337, 93] on div at bounding box center [335, 87] width 123 height 66
click at [331, 86] on div at bounding box center [335, 87] width 123 height 66
click at [330, 87] on div at bounding box center [335, 87] width 123 height 66
click at [332, 98] on div at bounding box center [335, 87] width 123 height 66
click at [335, 103] on div at bounding box center [335, 87] width 123 height 66
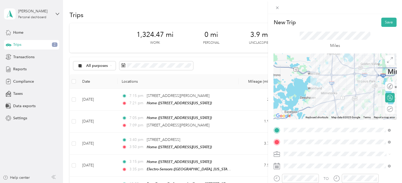
scroll to position [31, 0]
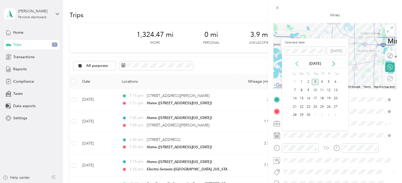
click at [299, 64] on icon at bounding box center [297, 63] width 5 height 5
click at [308, 106] on div "19" at bounding box center [308, 107] width 7 height 7
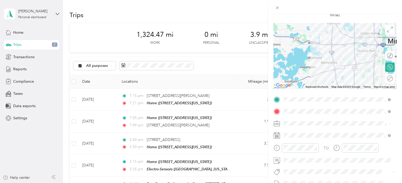
scroll to position [93, 0]
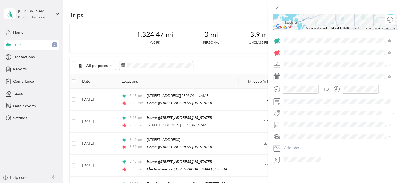
click at [310, 141] on span "Volkswagen Tiguan" at bounding box center [302, 142] width 32 height 4
click at [298, 88] on div at bounding box center [300, 89] width 37 height 9
click at [290, 108] on div "04" at bounding box center [289, 106] width 13 height 7
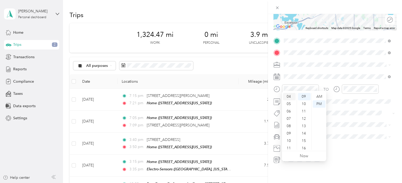
click at [287, 99] on div "04" at bounding box center [289, 96] width 13 height 7
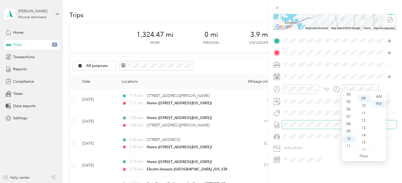
scroll to position [66, 0]
click at [350, 101] on div "04" at bounding box center [349, 100] width 13 height 7
click at [364, 100] on div "39" at bounding box center [364, 99] width 13 height 7
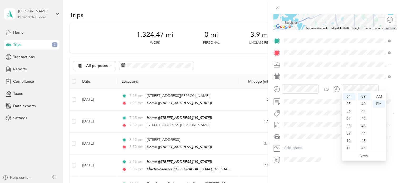
click at [337, 174] on div "New Trip Save This trip cannot be edited because it is either under review, app…" at bounding box center [335, 105] width 134 height 183
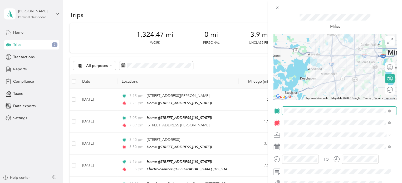
scroll to position [0, 0]
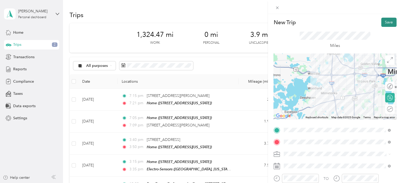
click at [383, 23] on button "Save" at bounding box center [389, 22] width 15 height 9
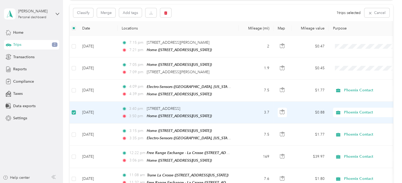
scroll to position [52, 0]
click at [161, 10] on button "button" at bounding box center [165, 13] width 11 height 9
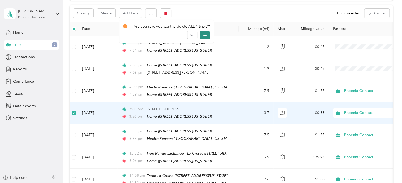
click at [201, 36] on button "Yes" at bounding box center [205, 35] width 10 height 8
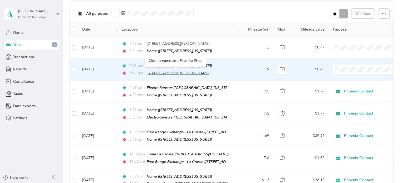
click at [189, 74] on span "[STREET_ADDRESS][PERSON_NAME]" at bounding box center [178, 73] width 63 height 4
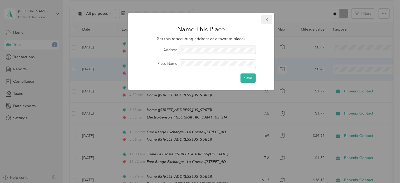
click at [266, 19] on icon "button" at bounding box center [267, 20] width 4 height 4
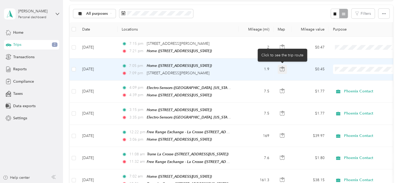
click at [286, 69] on button "button" at bounding box center [282, 69] width 9 height 9
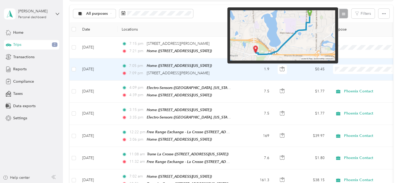
click at [256, 48] on img at bounding box center [282, 35] width 105 height 51
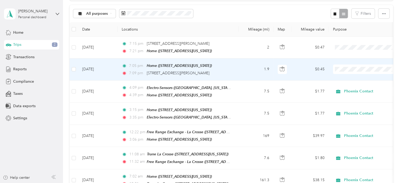
click at [245, 73] on td "1.9" at bounding box center [256, 70] width 35 height 22
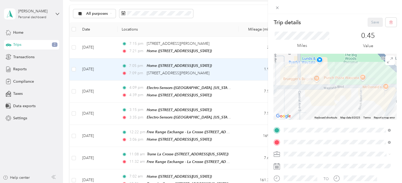
drag, startPoint x: 337, startPoint y: 97, endPoint x: 309, endPoint y: 88, distance: 29.2
click at [309, 88] on div at bounding box center [335, 87] width 123 height 66
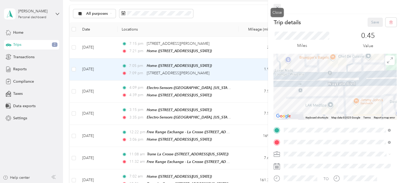
click at [275, 7] on span at bounding box center [277, 7] width 7 height 7
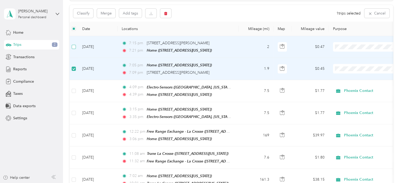
click at [75, 44] on label at bounding box center [74, 47] width 4 height 6
click at [165, 16] on button "button" at bounding box center [165, 13] width 11 height 9
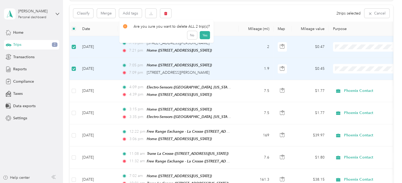
click at [197, 30] on div "Are you sure you want to delete ALL 2 trip(s)? No Yes" at bounding box center [166, 31] width 95 height 23
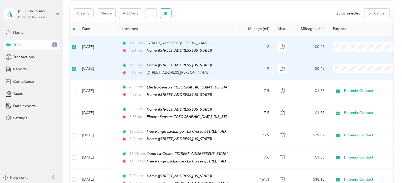
click at [167, 9] on button "button" at bounding box center [165, 13] width 11 height 9
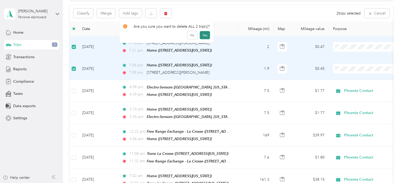
click at [202, 38] on button "Yes" at bounding box center [205, 35] width 10 height 8
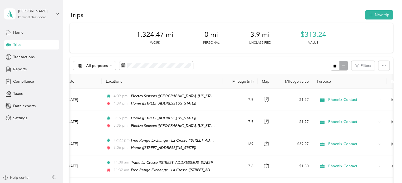
click at [261, 37] on span "3.9 mi" at bounding box center [260, 35] width 20 height 8
click at [103, 66] on span "All purposes" at bounding box center [97, 66] width 22 height 4
click at [96, 83] on span "Unclassified" at bounding box center [100, 85] width 29 height 6
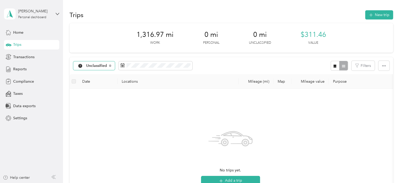
click at [100, 69] on div "Unclassified" at bounding box center [94, 65] width 42 height 9
click at [98, 73] on span "All purposes" at bounding box center [100, 75] width 29 height 6
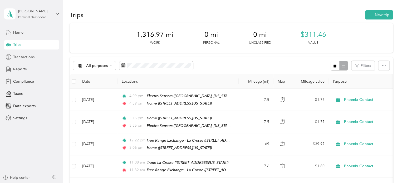
click at [17, 59] on span "Transactions" at bounding box center [23, 57] width 21 height 6
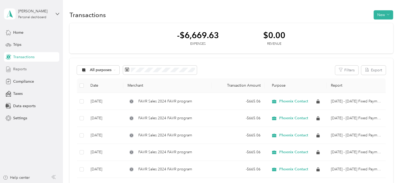
click at [17, 67] on span "Reports" at bounding box center [19, 69] width 13 height 6
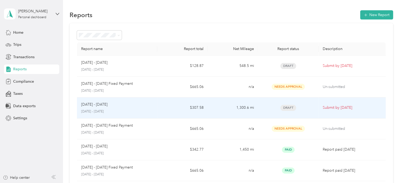
click at [117, 110] on p "[DATE] - [DATE]" at bounding box center [117, 111] width 72 height 5
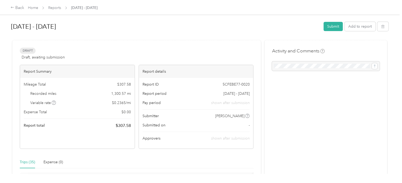
click at [216, 35] on div "[DATE] - [DATE] Submit Add to report" at bounding box center [200, 28] width 378 height 16
click at [329, 25] on button "Submit" at bounding box center [333, 26] width 19 height 9
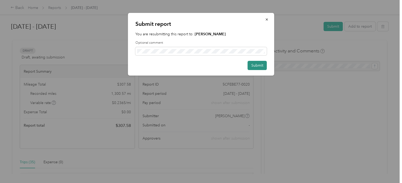
click at [253, 65] on button "Submit" at bounding box center [257, 65] width 19 height 9
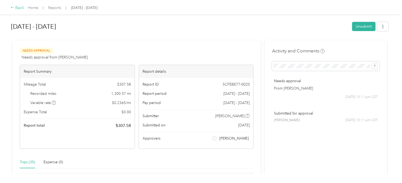
click at [14, 7] on icon at bounding box center [13, 8] width 4 height 4
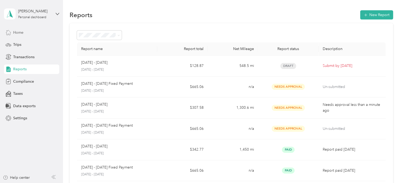
click at [17, 35] on div "Home" at bounding box center [31, 32] width 55 height 9
